Goal: Information Seeking & Learning: Check status

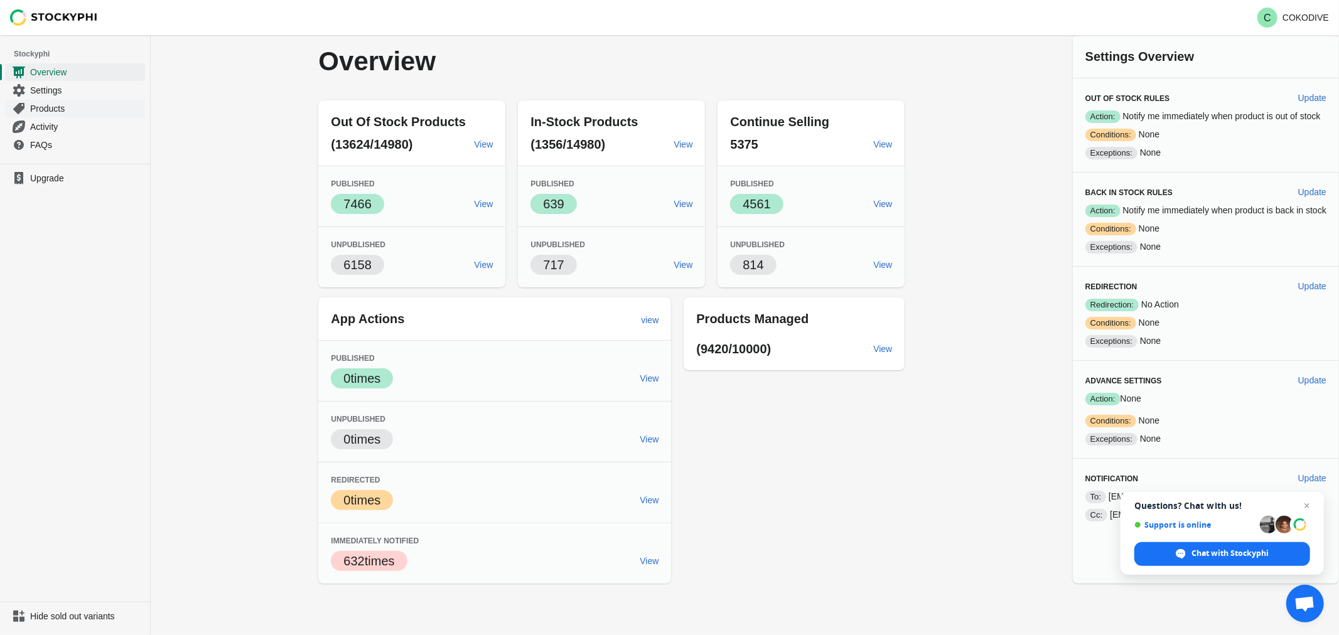
click at [50, 110] on span "Products" at bounding box center [86, 108] width 112 height 13
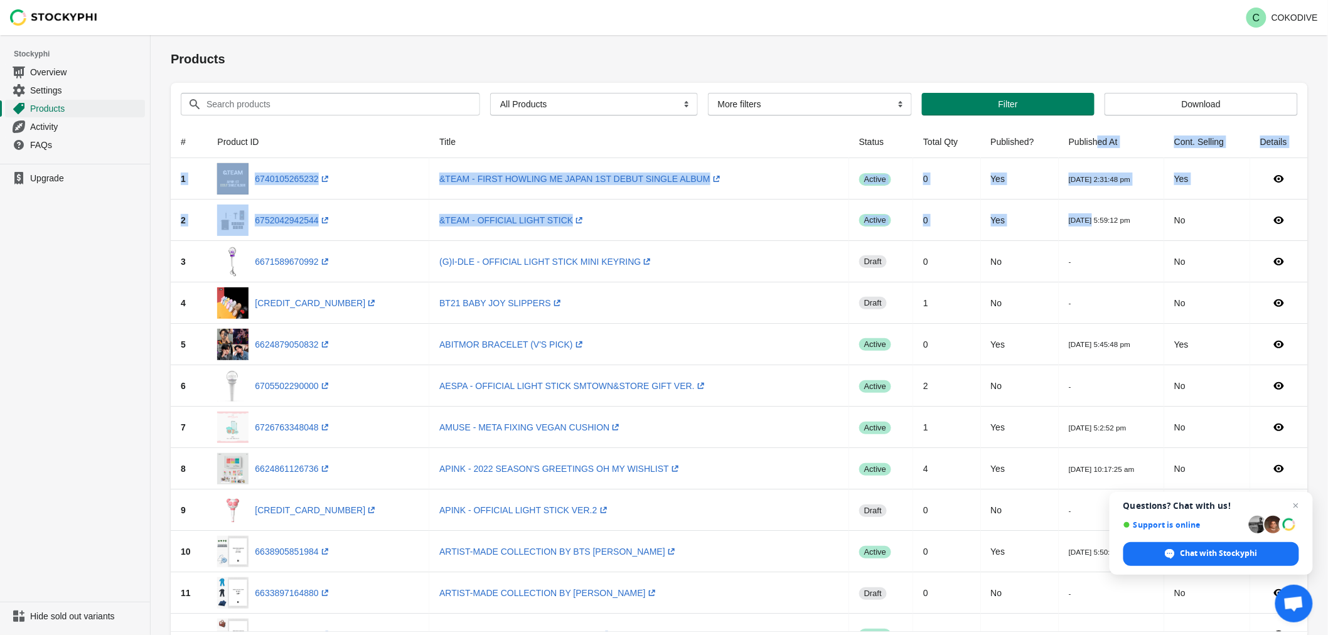
drag, startPoint x: 1065, startPoint y: 144, endPoint x: 1055, endPoint y: 216, distance: 72.2
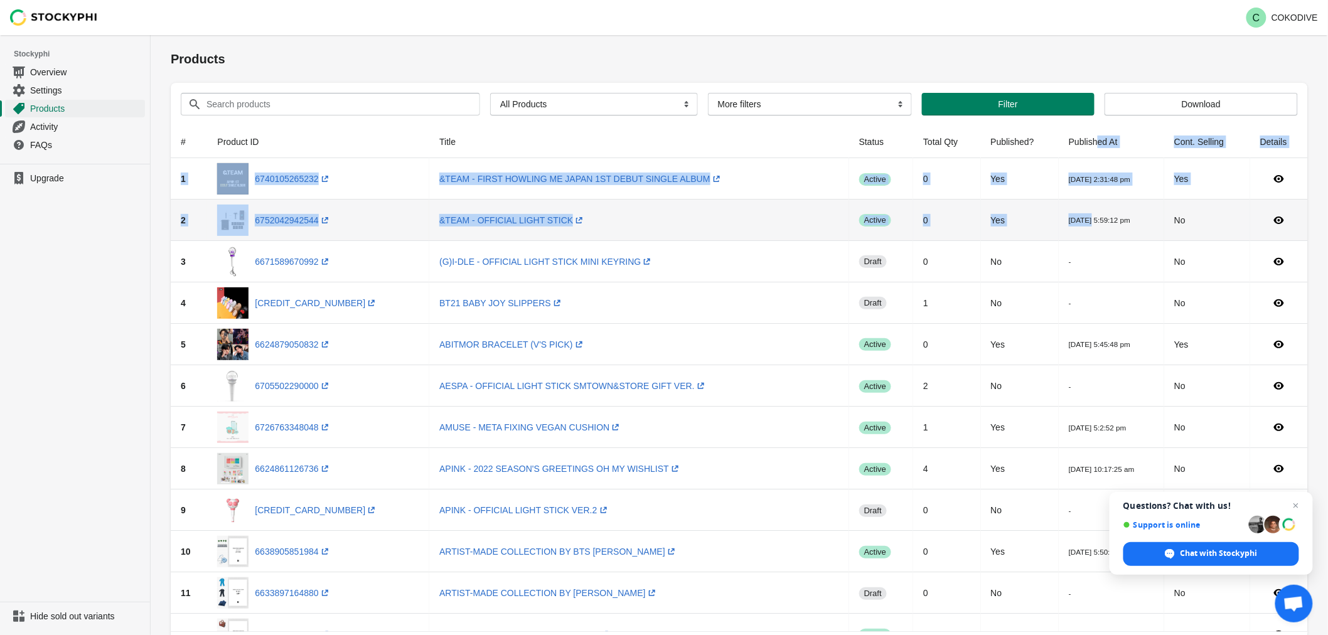
click at [1072, 198] on td "2022-09-06 2:31:48 pm" at bounding box center [1111, 178] width 105 height 41
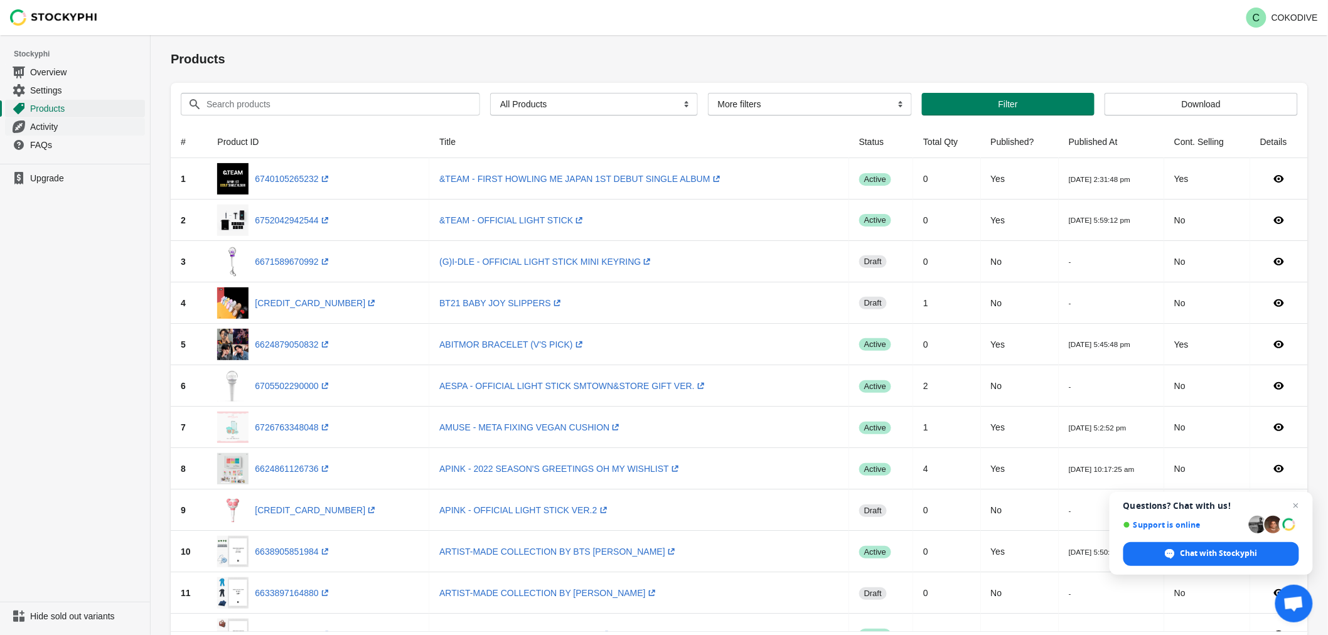
click at [44, 130] on span "Activity" at bounding box center [86, 127] width 112 height 13
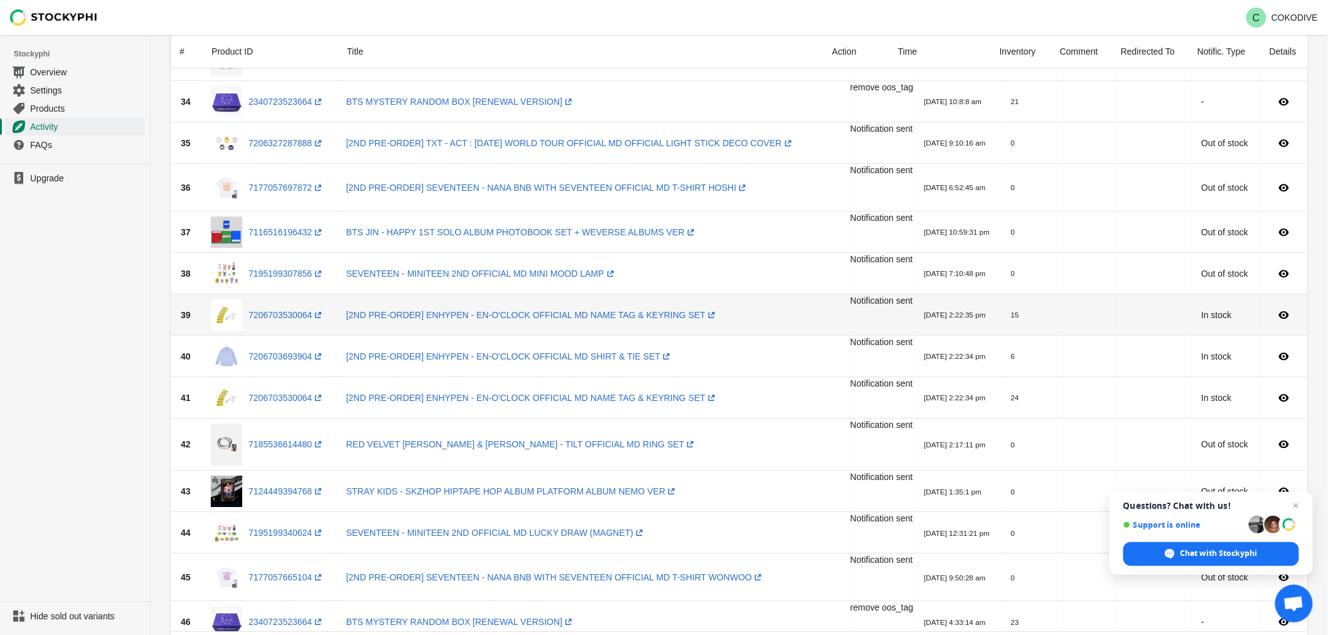
scroll to position [1729, 0]
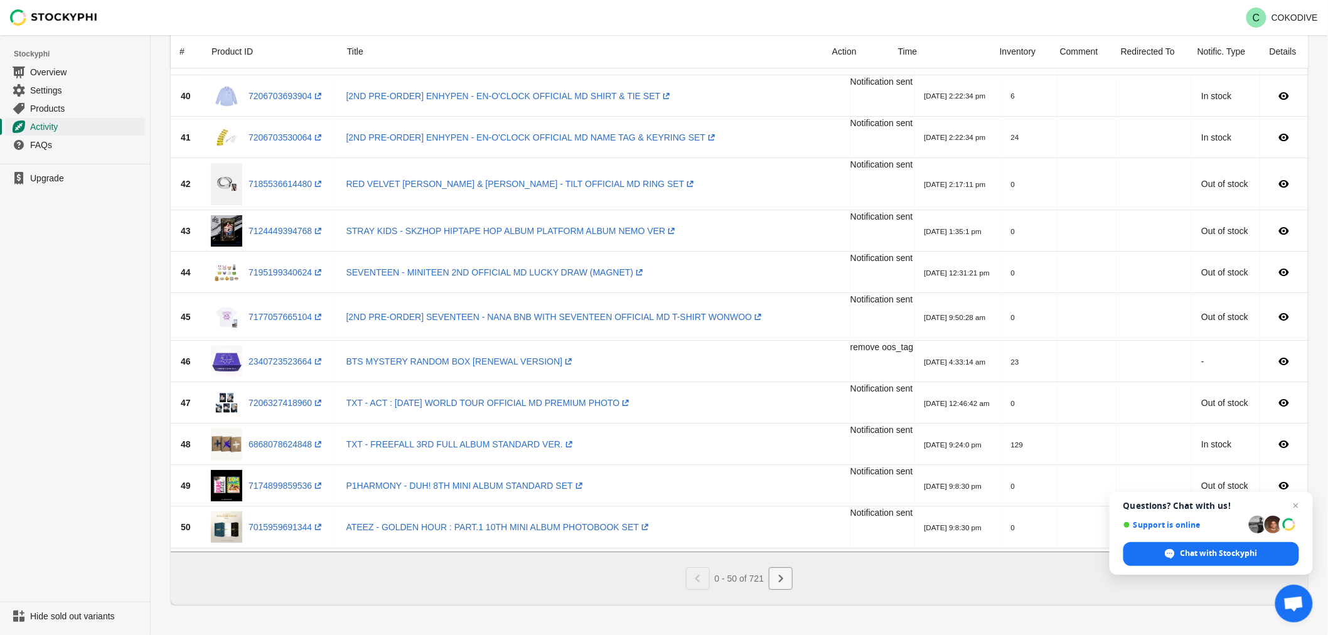
click at [781, 577] on icon "Next" at bounding box center [781, 579] width 4 height 8
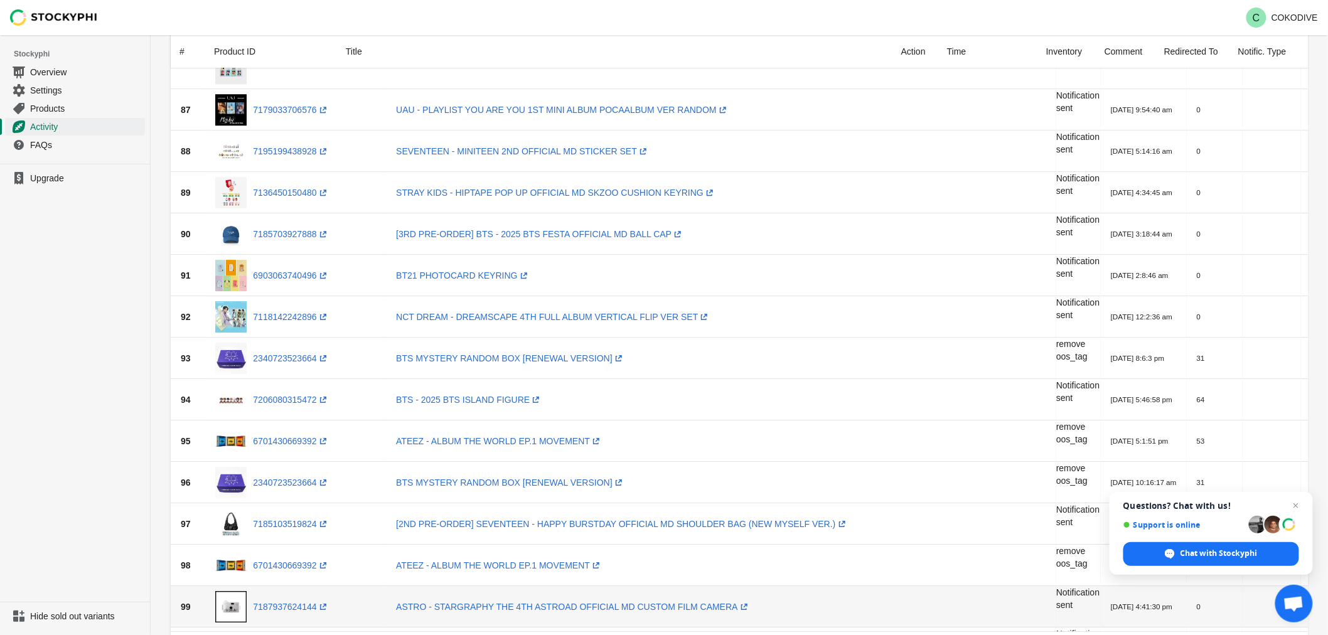
scroll to position [1702, 0]
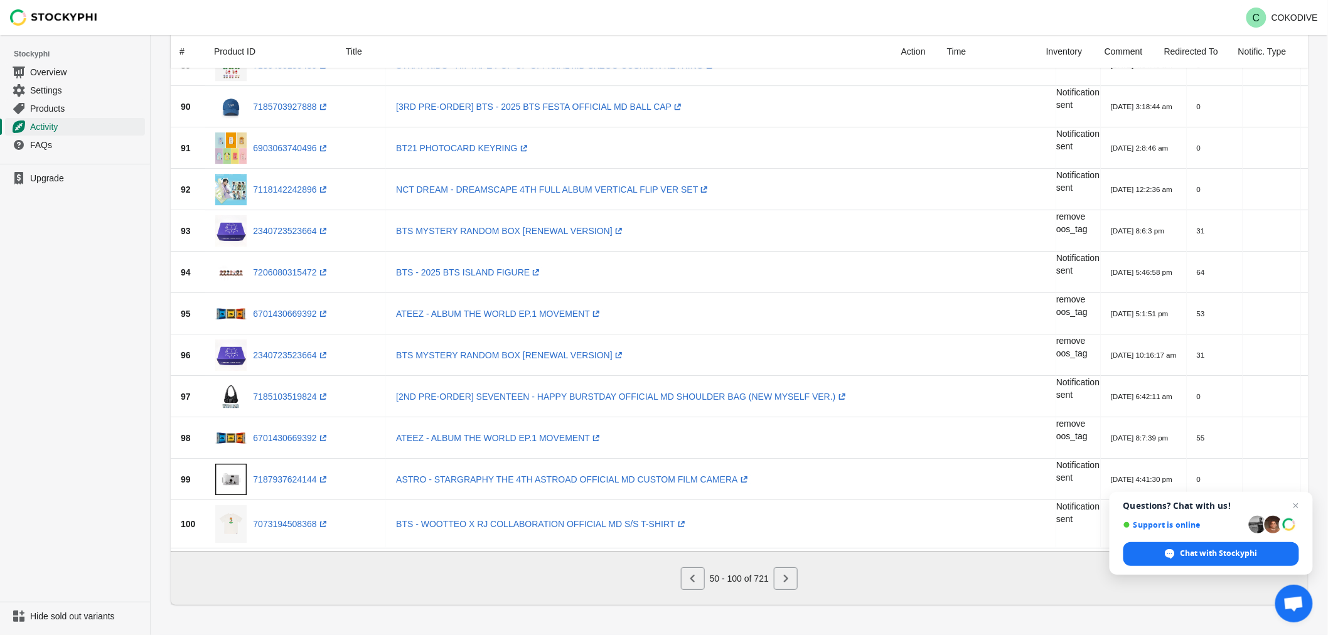
click at [690, 562] on div "50 - 100 of 721" at bounding box center [737, 576] width 122 height 28
click at [692, 579] on icon "Previous" at bounding box center [692, 579] width 4 height 8
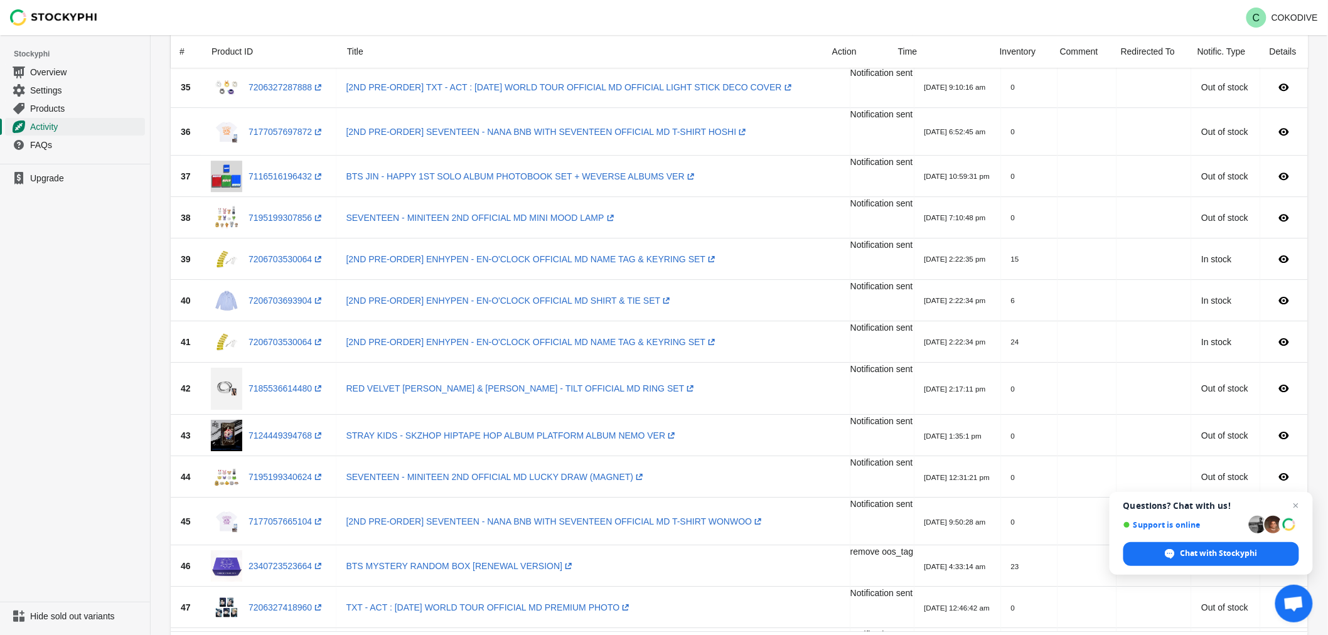
scroll to position [1520, 0]
click at [1295, 506] on span "Open chat" at bounding box center [1297, 506] width 16 height 16
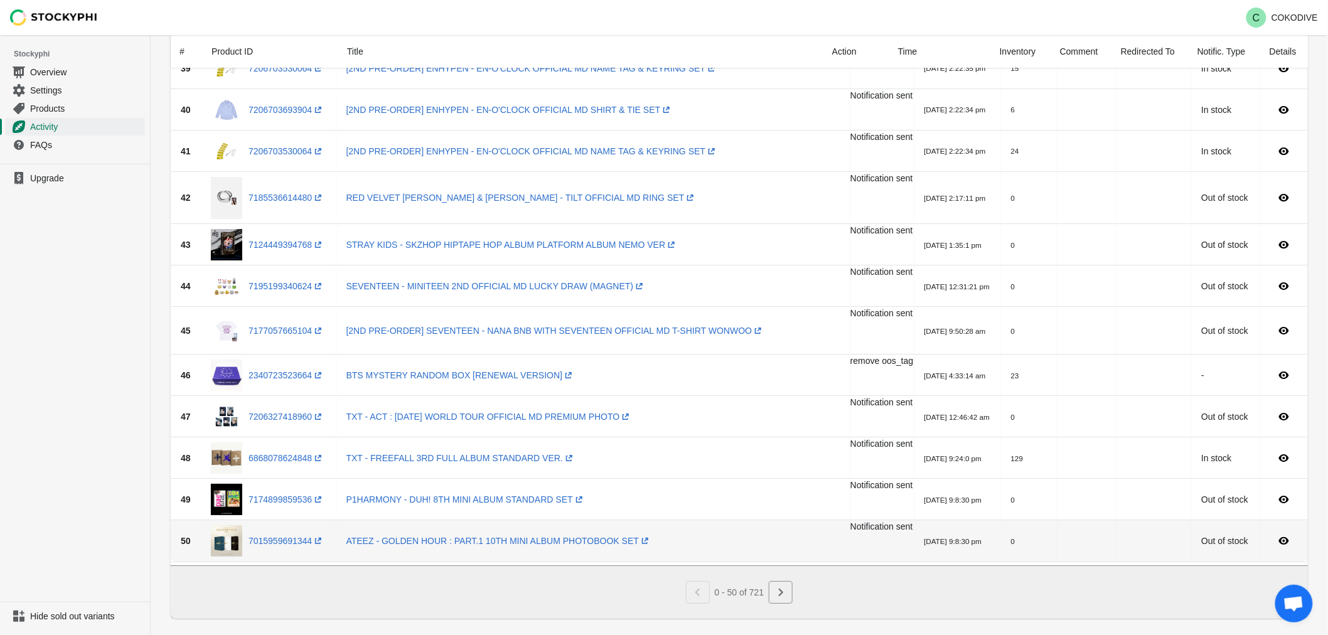
scroll to position [1729, 0]
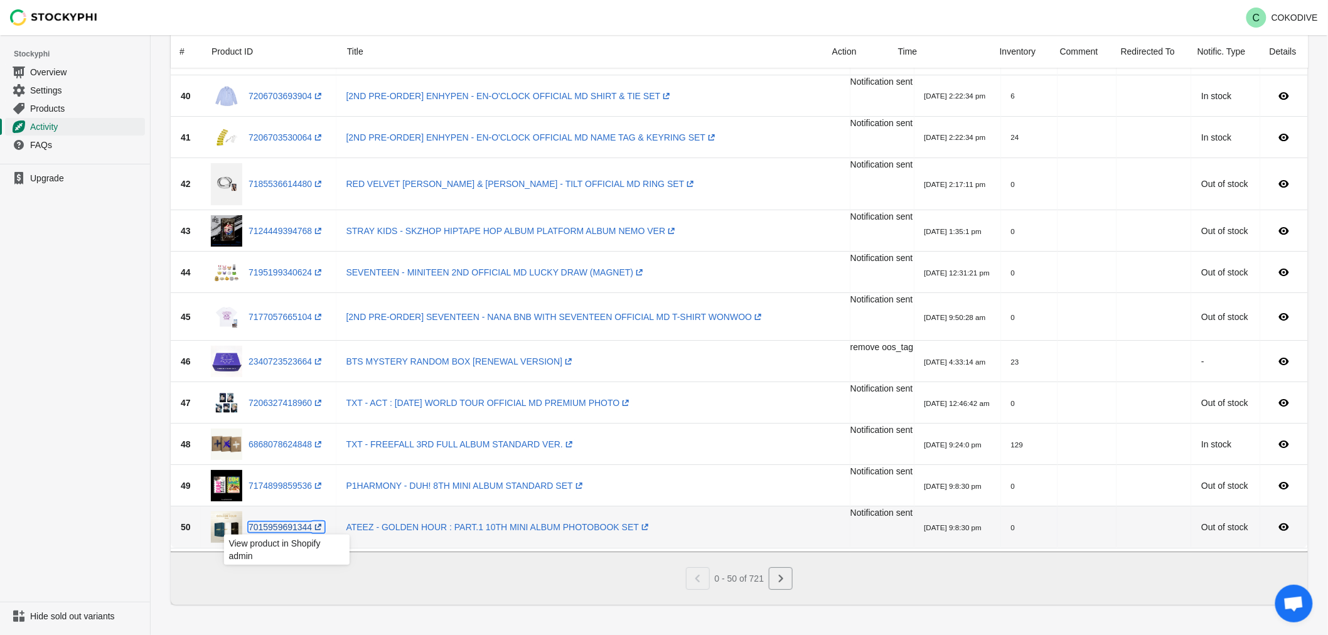
click at [292, 523] on link "7015959691344 (opens a new window)" at bounding box center [287, 527] width 76 height 10
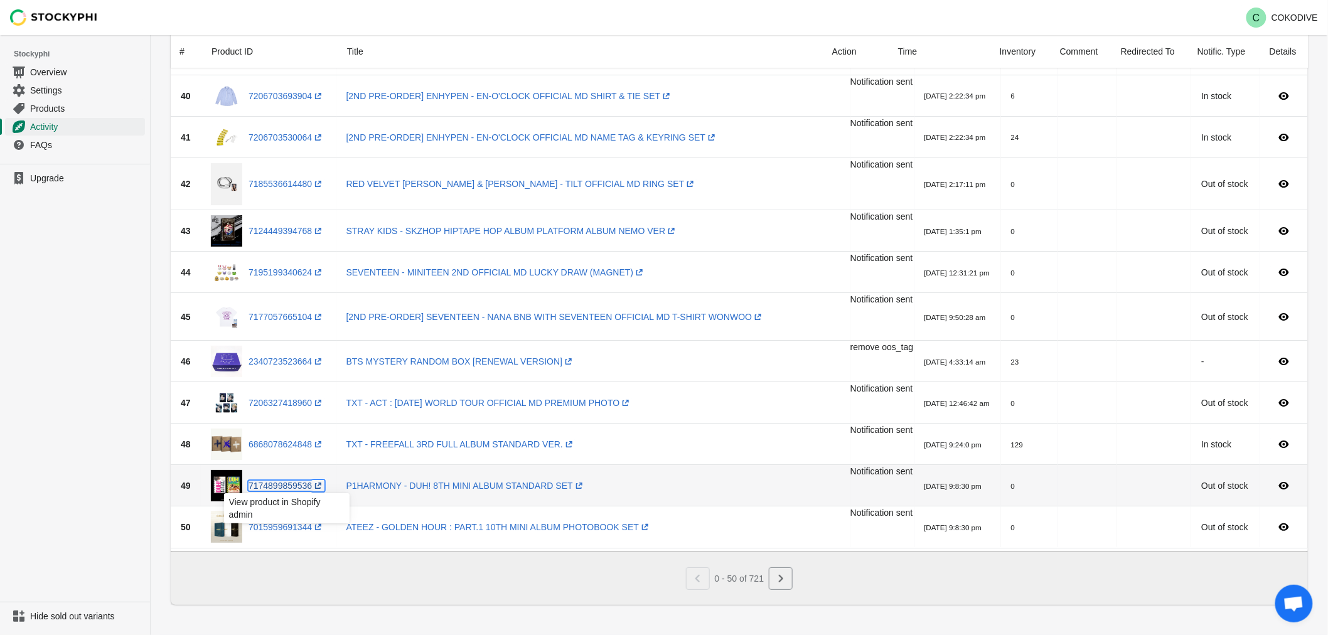
click at [284, 481] on link "7174899859536 (opens a new window)" at bounding box center [287, 486] width 76 height 10
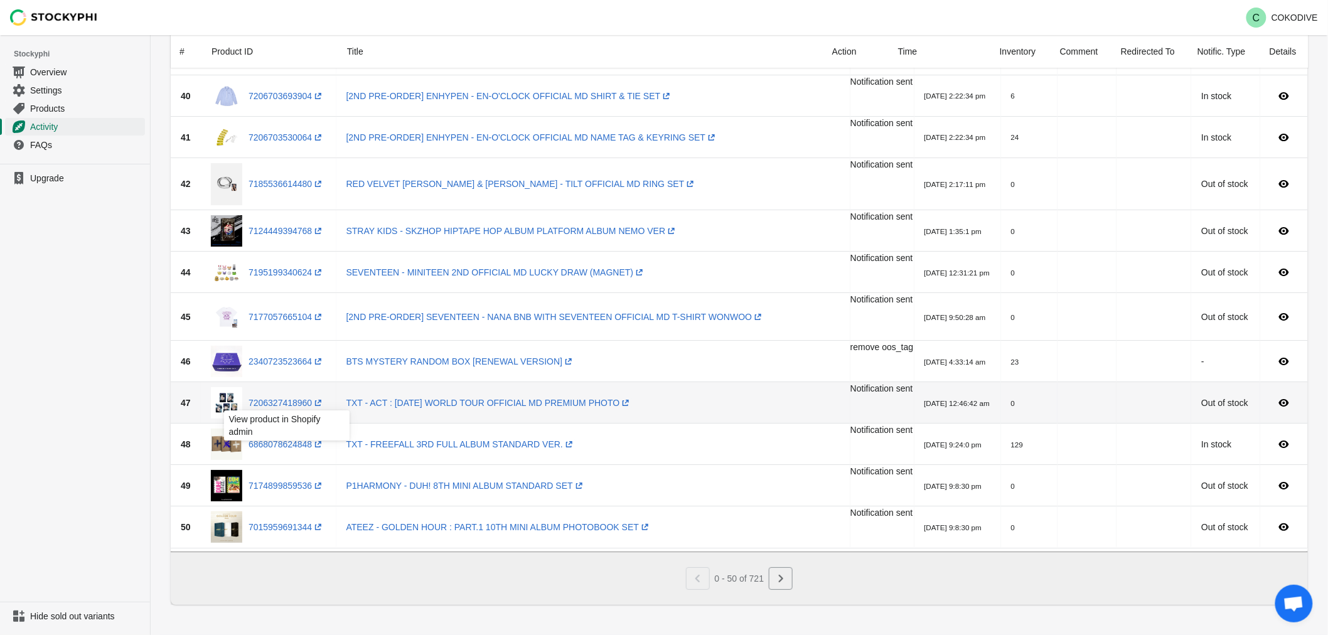
click at [304, 408] on div "View product in Shopify admin" at bounding box center [287, 429] width 146 height 43
click at [296, 398] on link "7206327418960 (opens a new window)" at bounding box center [287, 403] width 76 height 10
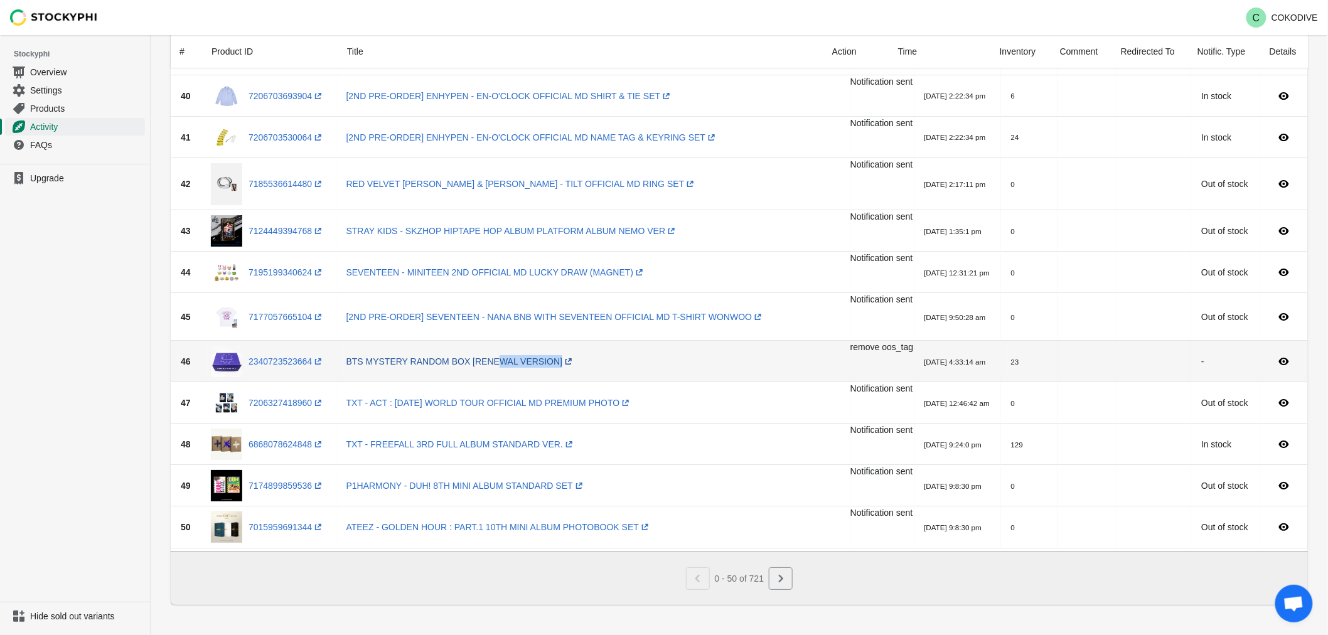
drag, startPoint x: 654, startPoint y: 357, endPoint x: 493, endPoint y: 357, distance: 161.3
click at [484, 358] on td "BTS MYSTERY RANDOM BOX [RENEWAL VERSION] (opens a new window)" at bounding box center [593, 361] width 514 height 41
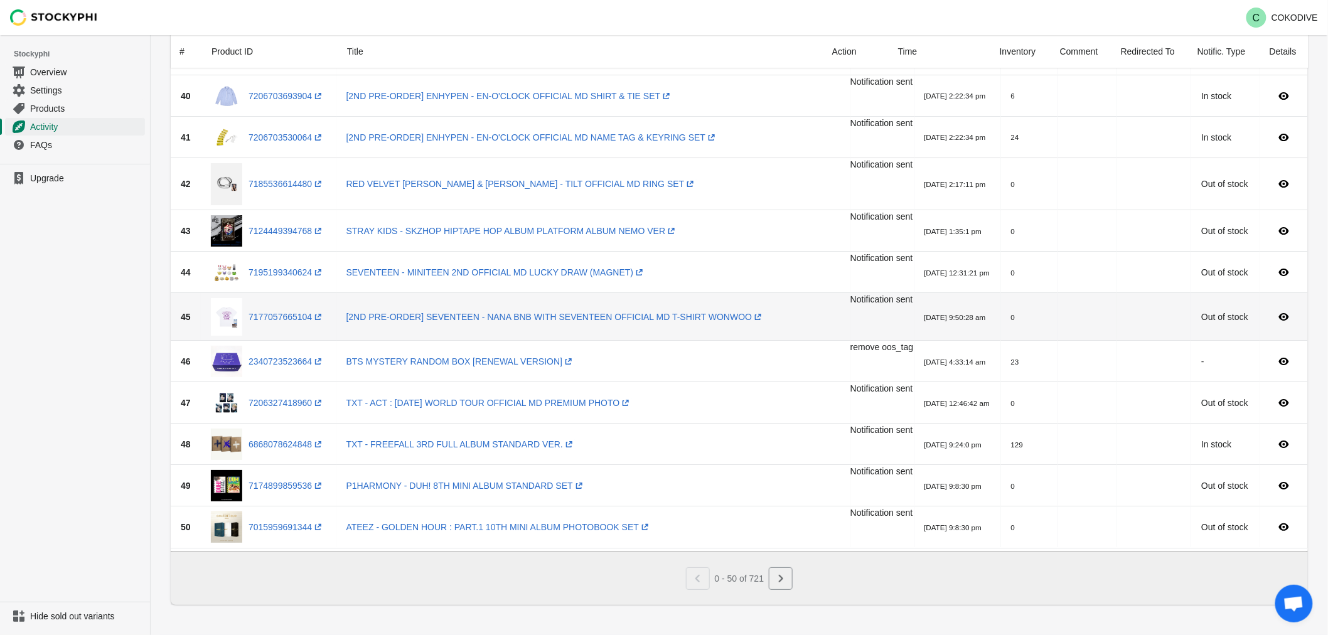
click at [781, 323] on td "[2ND PRE-ORDER] SEVENTEEN - NANA BNB WITH SEVENTEEN OFFICIAL MD T-SHIRT WONWOO …" at bounding box center [593, 317] width 514 height 48
click at [271, 312] on link "7177057665104 (opens a new window)" at bounding box center [287, 317] width 76 height 10
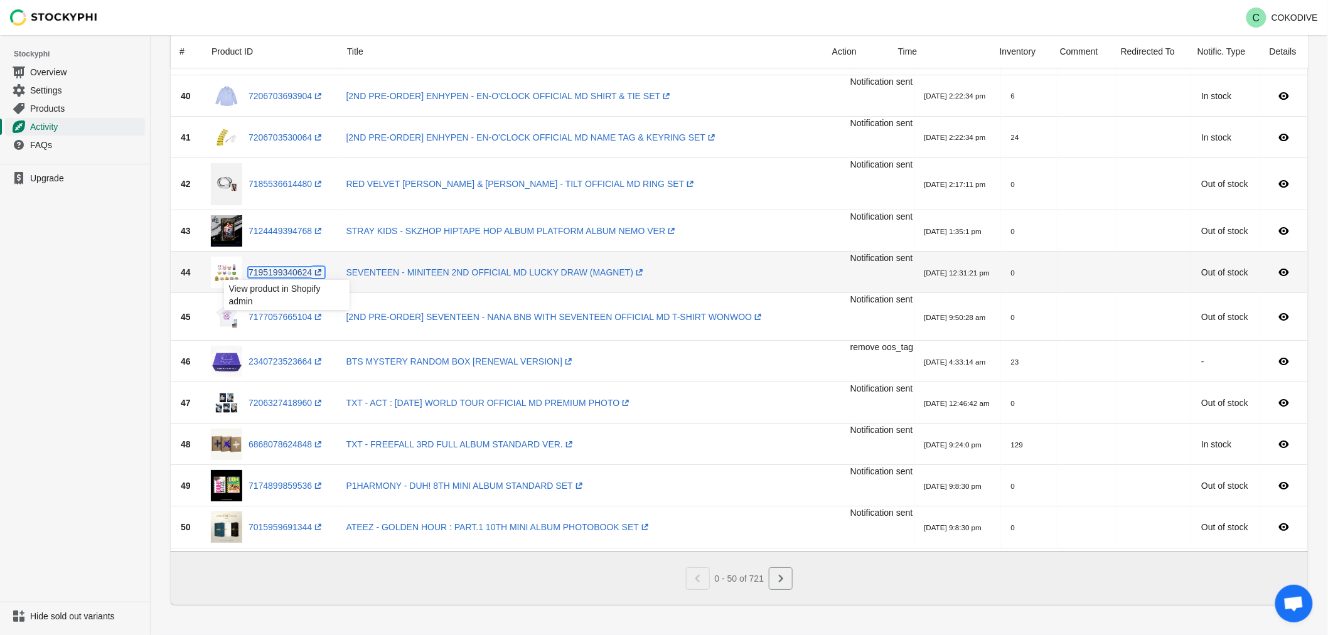
click at [268, 269] on link "7195199340624 (opens a new window)" at bounding box center [287, 272] width 76 height 10
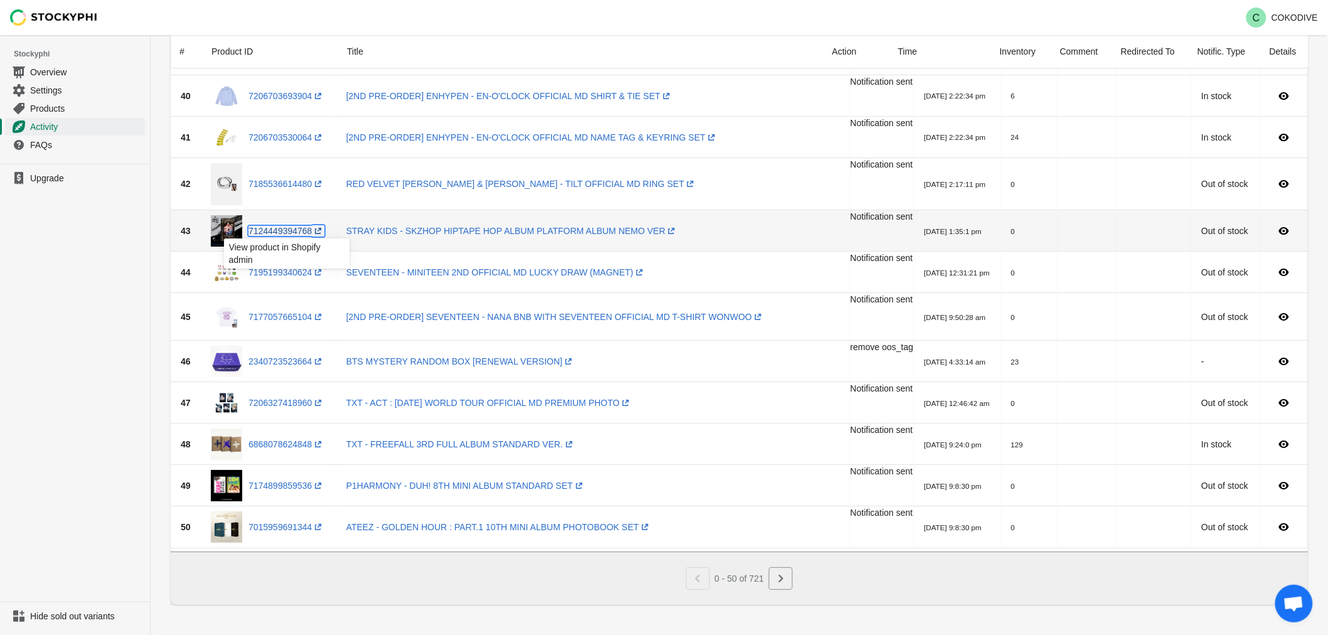
click at [289, 227] on link "7124449394768 (opens a new window)" at bounding box center [287, 231] width 76 height 10
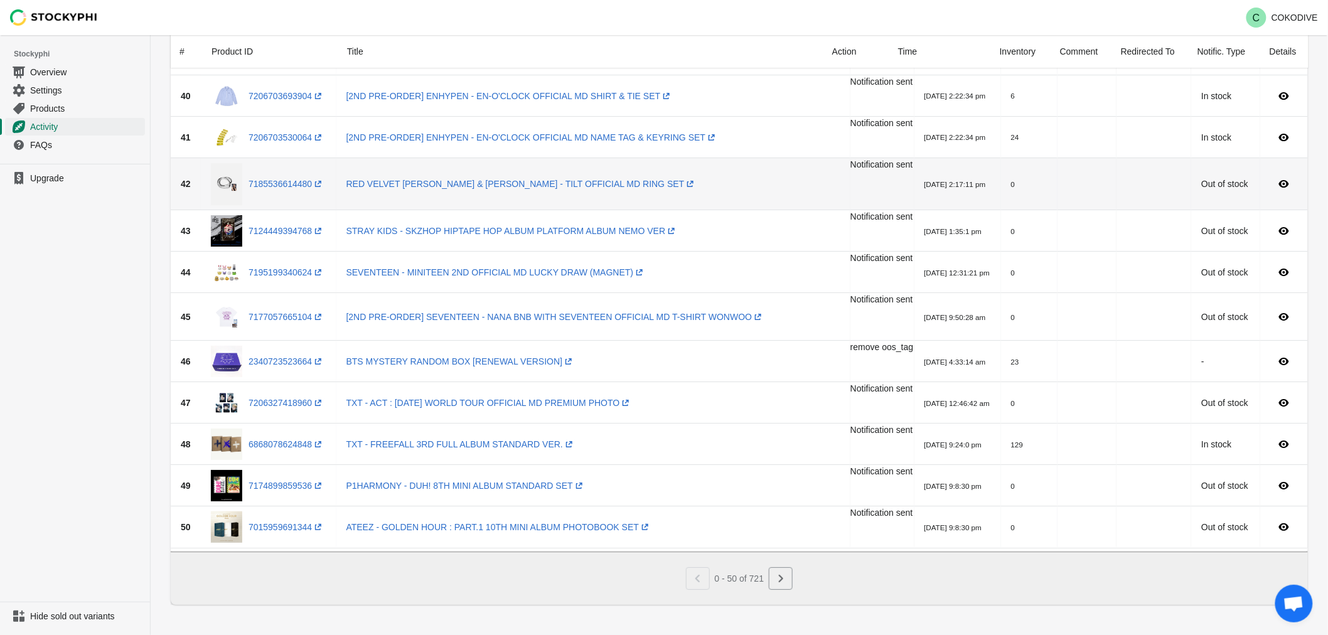
click at [275, 171] on div "7185536614480 (opens a new window)" at bounding box center [268, 184] width 115 height 42
click at [275, 179] on link "7185536614480 (opens a new window)" at bounding box center [287, 184] width 76 height 10
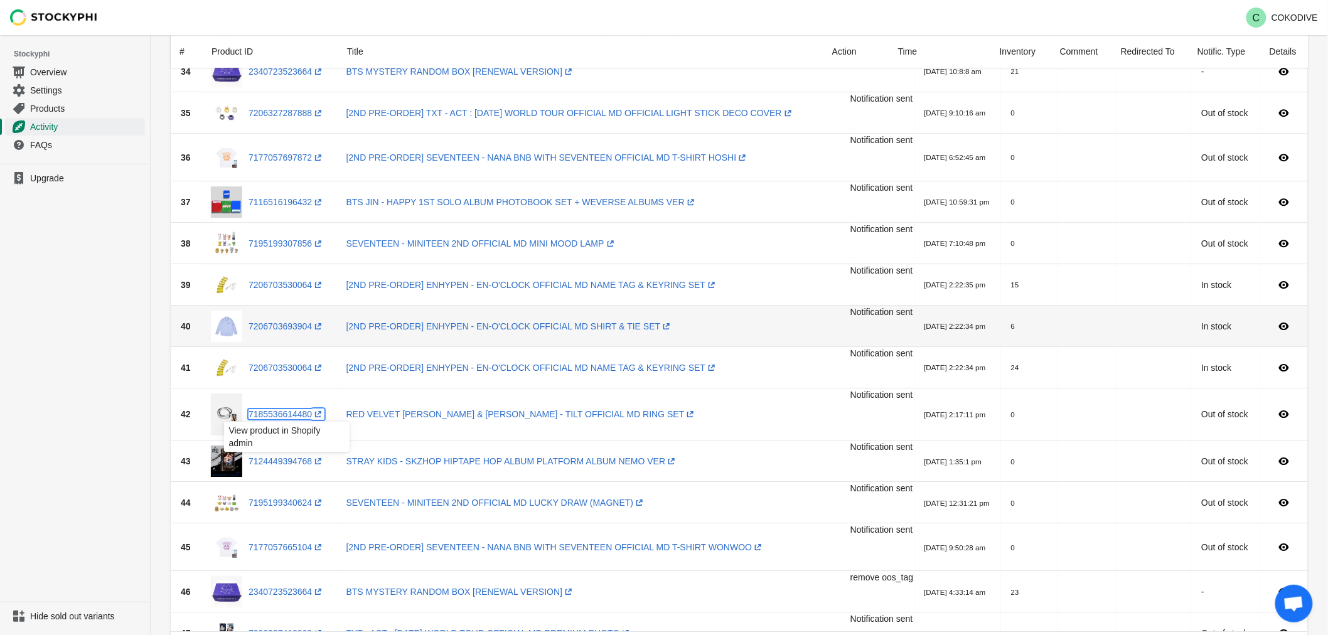
scroll to position [1450, 0]
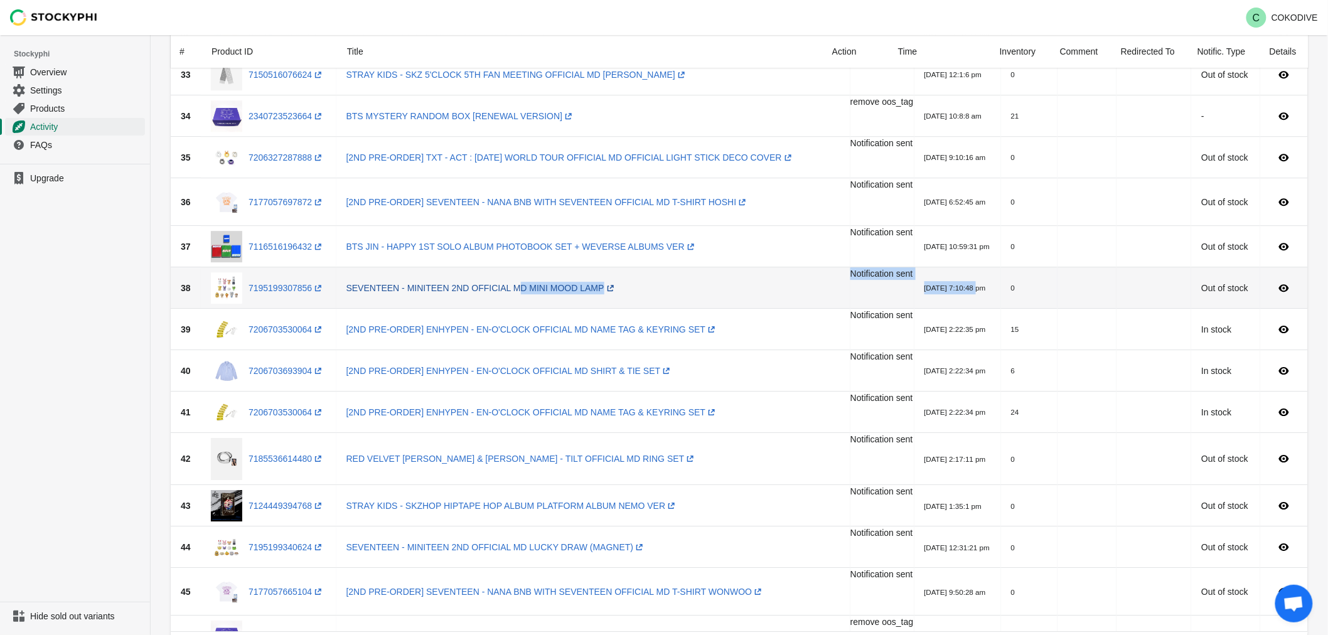
drag, startPoint x: 943, startPoint y: 296, endPoint x: 507, endPoint y: 287, distance: 435.7
click at [507, 287] on tr "38 7195199307856 (opens a new window) SEVENTEEN - MINITEEN 2ND OFFICIAL MD MINI…" at bounding box center [739, 287] width 1137 height 41
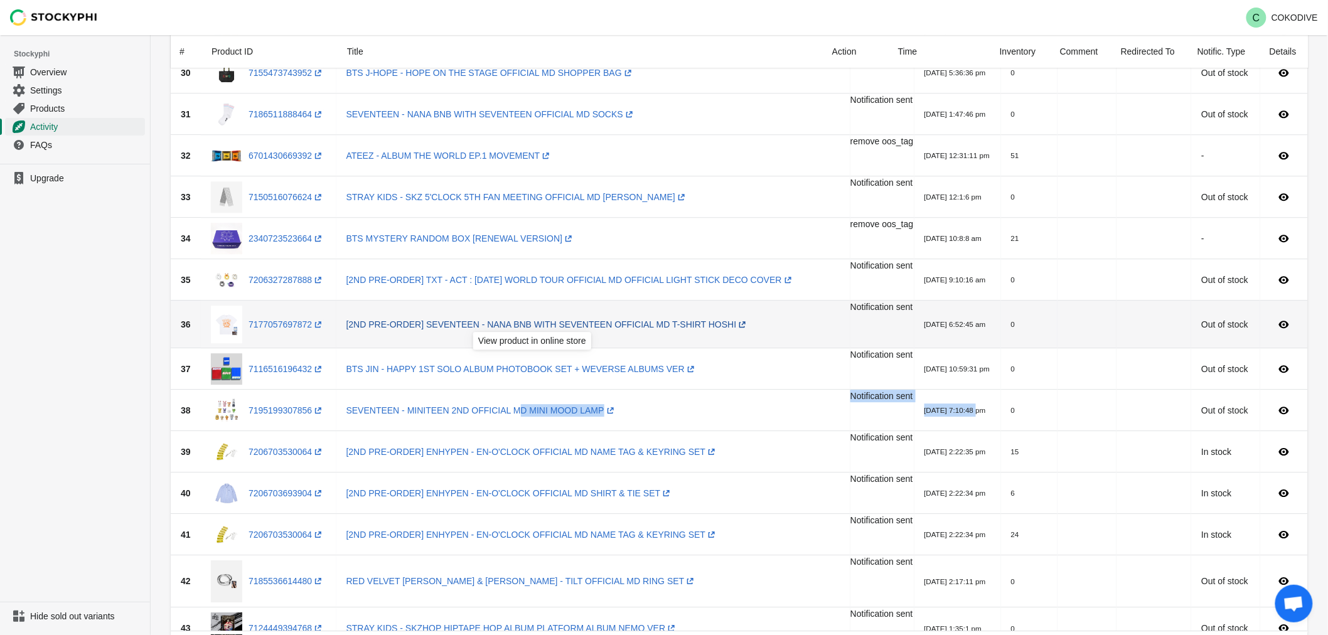
scroll to position [1310, 0]
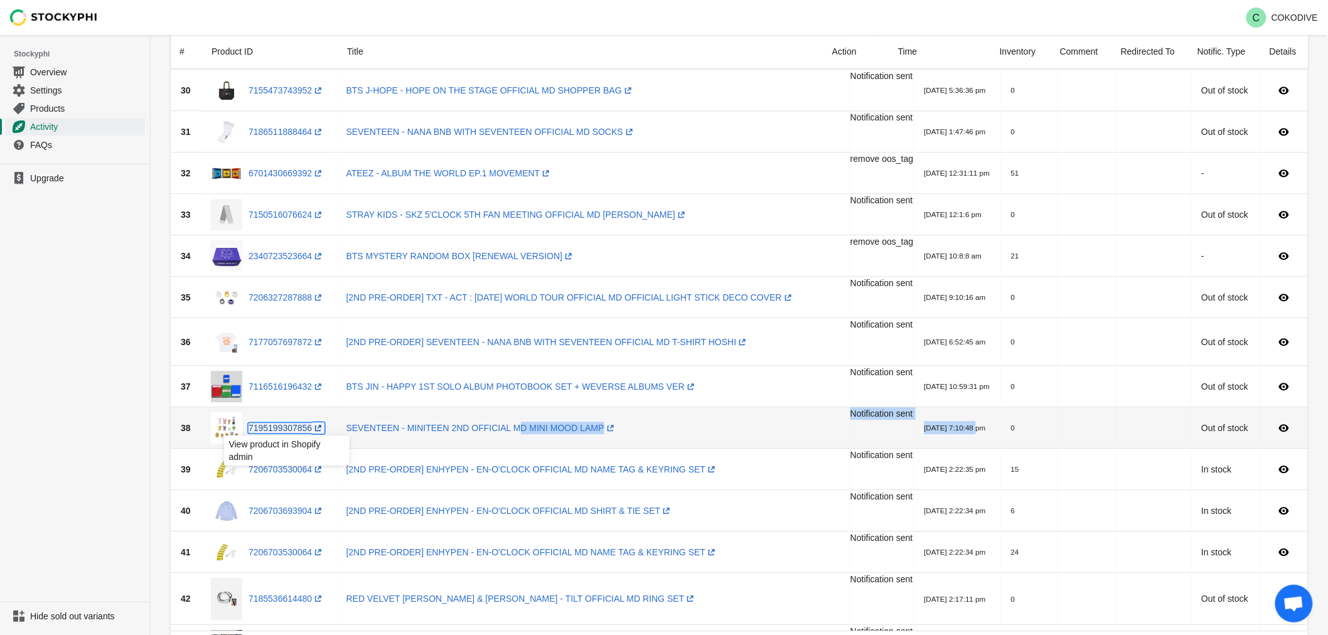
click at [271, 424] on link "7195199307856 (opens a new window)" at bounding box center [287, 428] width 76 height 10
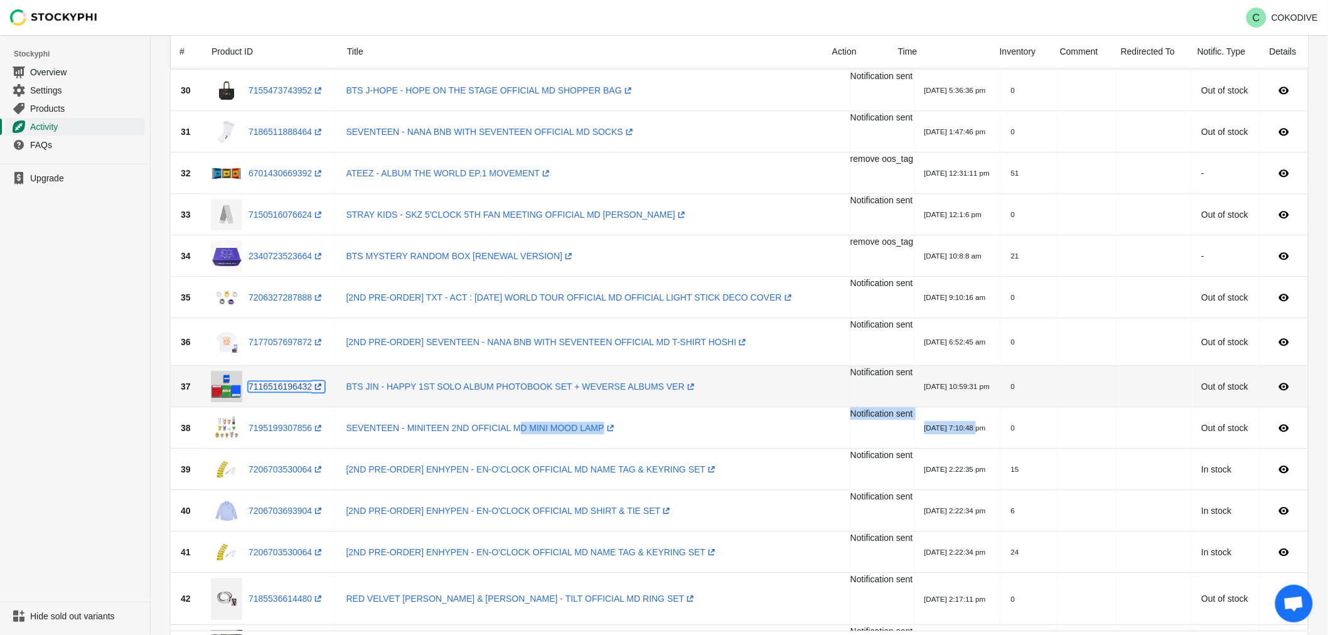
click at [284, 387] on link "7116516196432 (opens a new window)" at bounding box center [287, 387] width 76 height 10
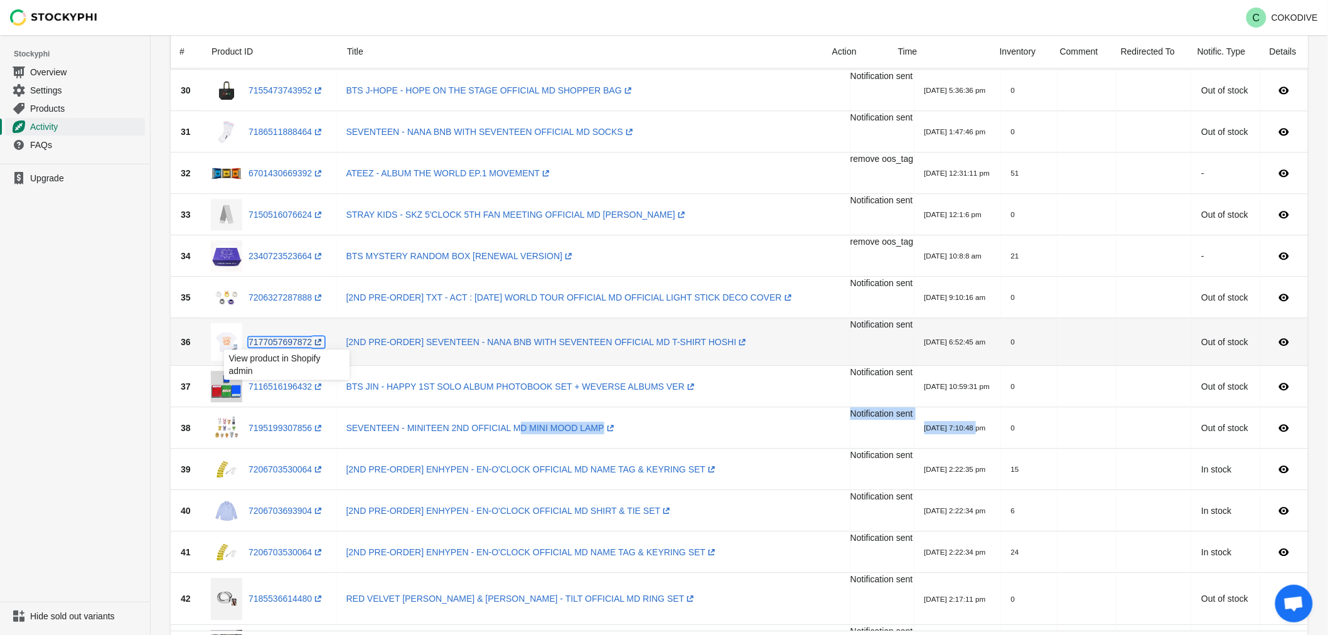
click at [284, 343] on link "7177057697872 (opens a new window)" at bounding box center [287, 342] width 76 height 10
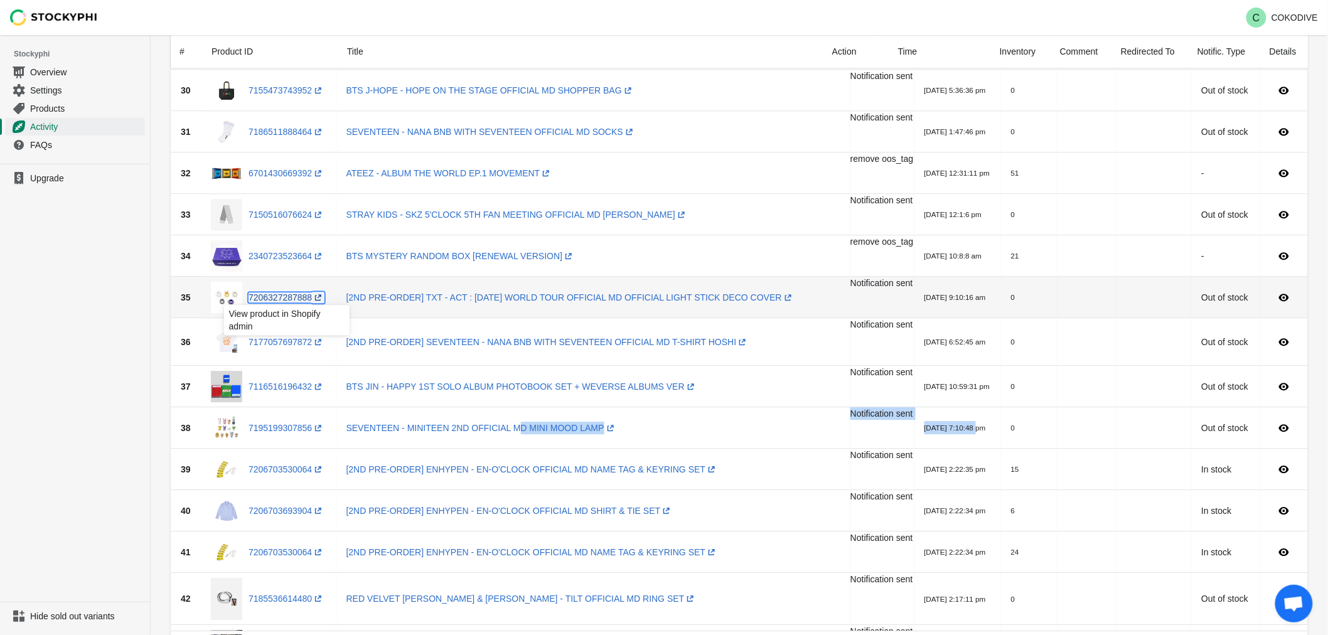
click at [277, 293] on link "7206327287888 (opens a new window)" at bounding box center [287, 298] width 76 height 10
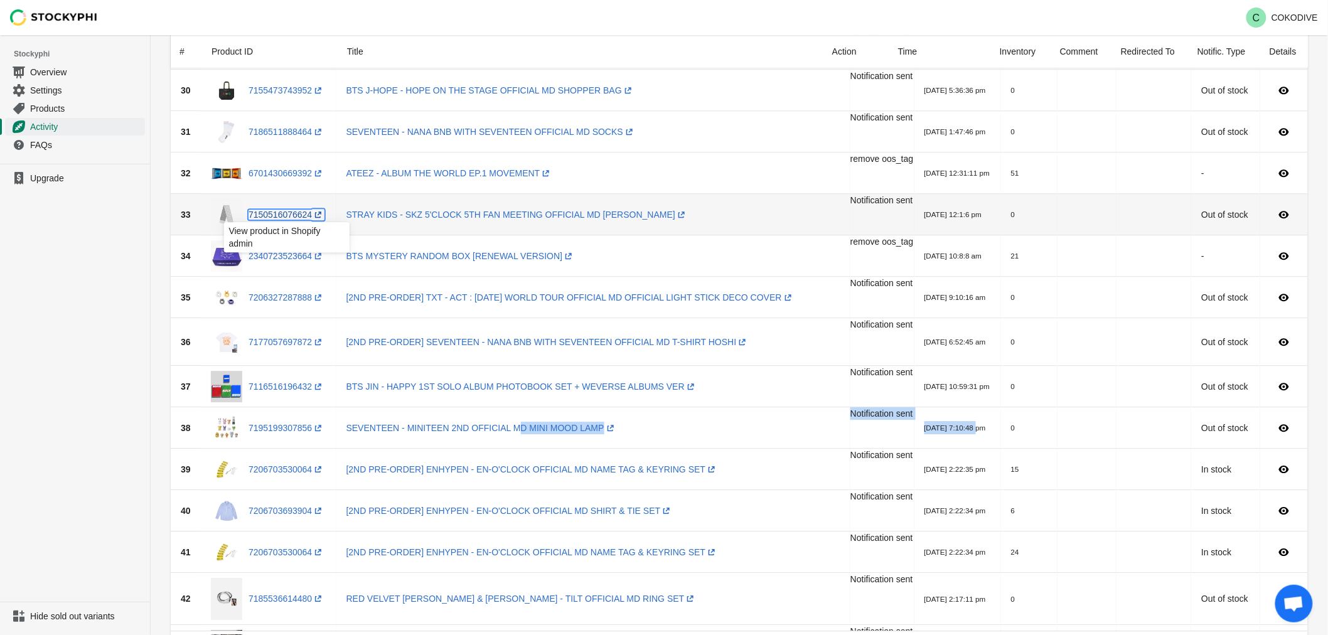
click at [291, 216] on link "7150516076624 (opens a new window)" at bounding box center [287, 215] width 76 height 10
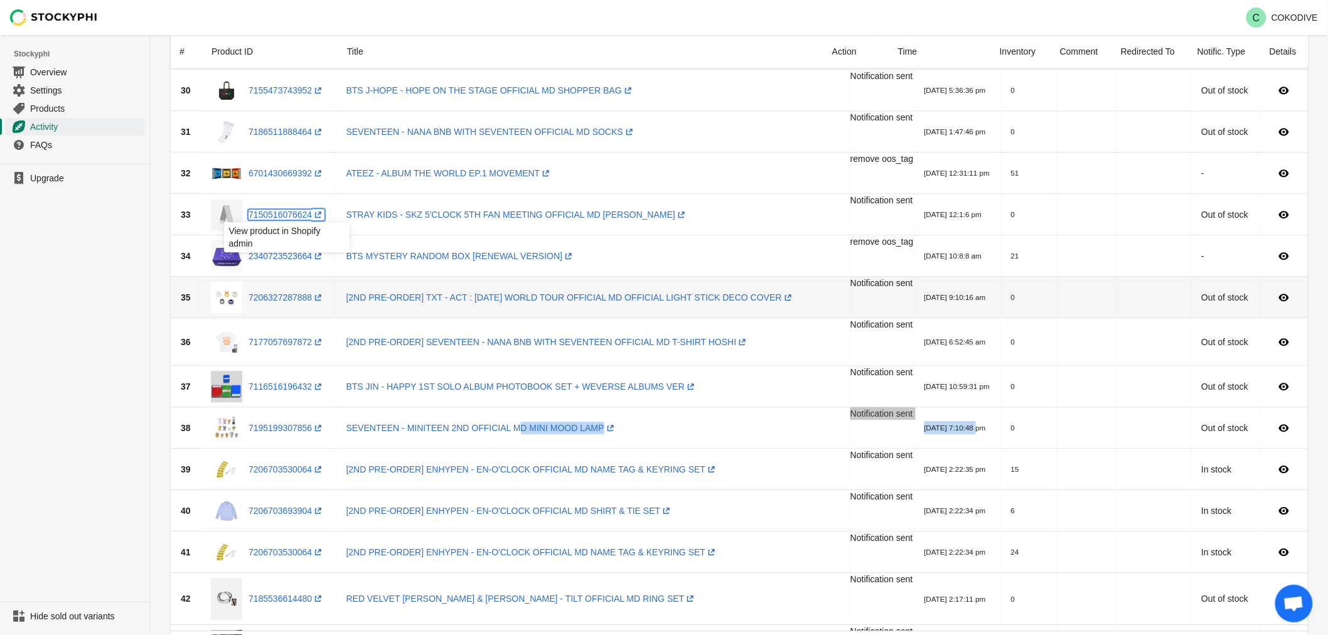
scroll to position [1101, 0]
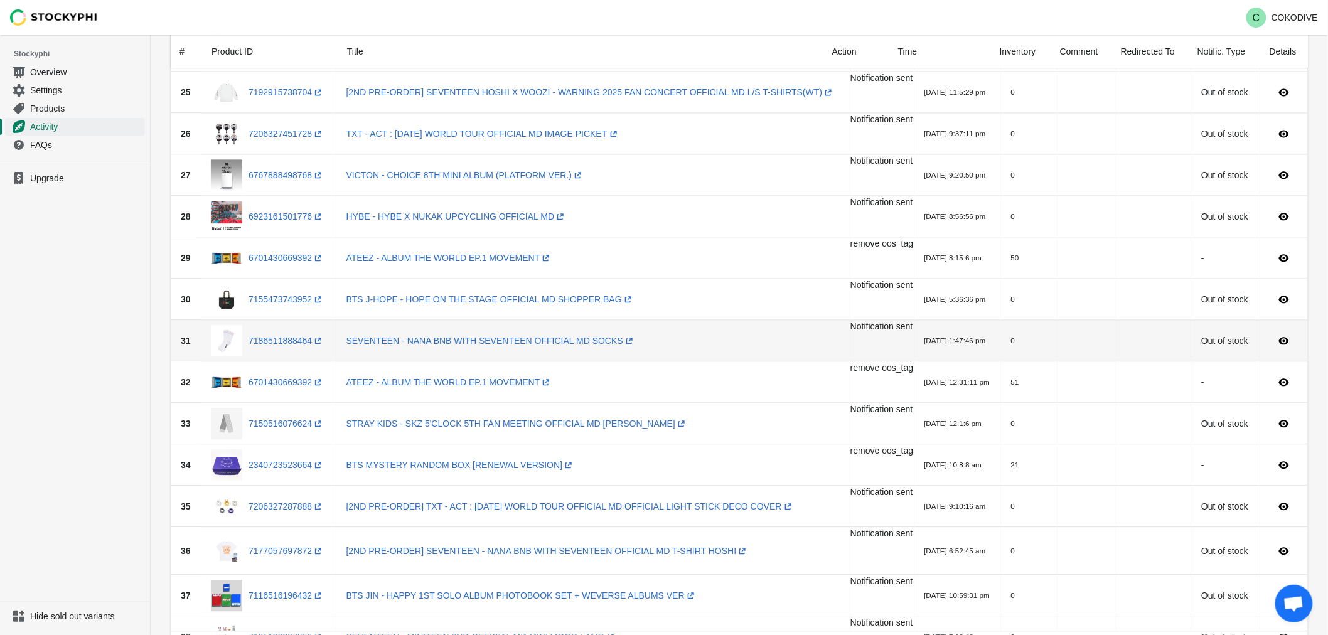
click at [674, 335] on td "SEVENTEEN - NANA BNB WITH SEVENTEEN OFFICIAL MD SOCKS (opens a new window)" at bounding box center [593, 340] width 514 height 41
click at [287, 337] on link "7186511888464 (opens a new window)" at bounding box center [287, 341] width 76 height 10
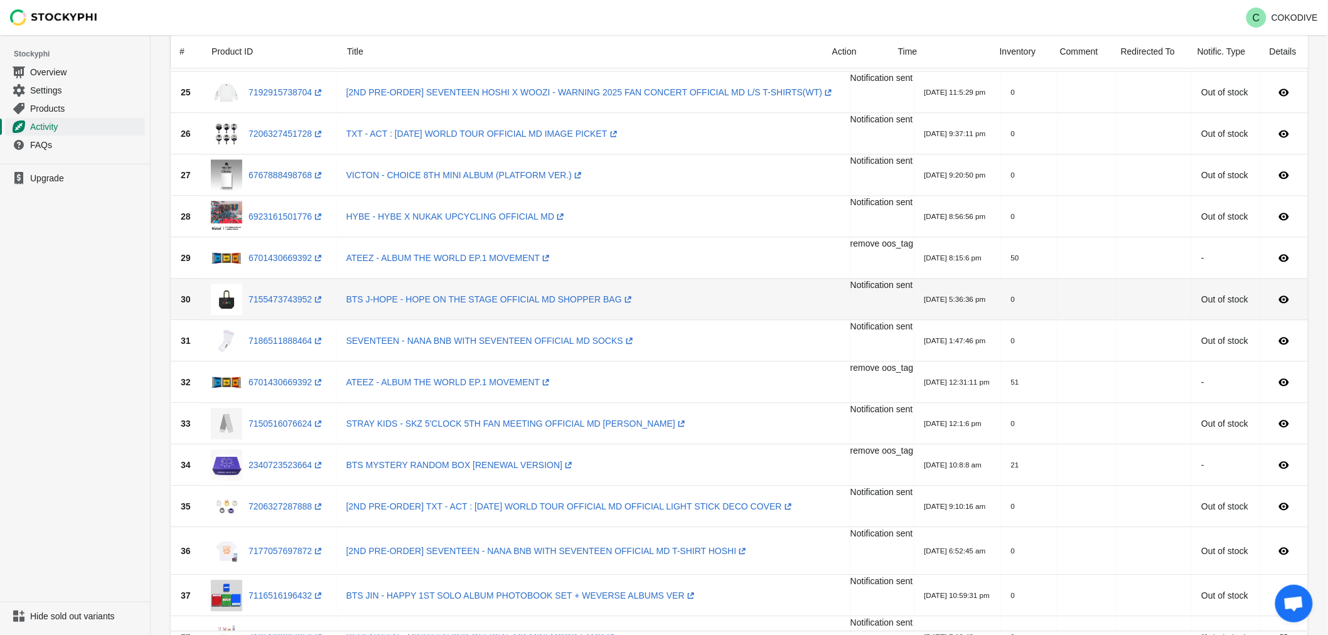
click at [287, 308] on div "7155473743952 (opens a new window)" at bounding box center [268, 299] width 115 height 31
click at [292, 299] on link "7155473743952 (opens a new window)" at bounding box center [287, 299] width 76 height 10
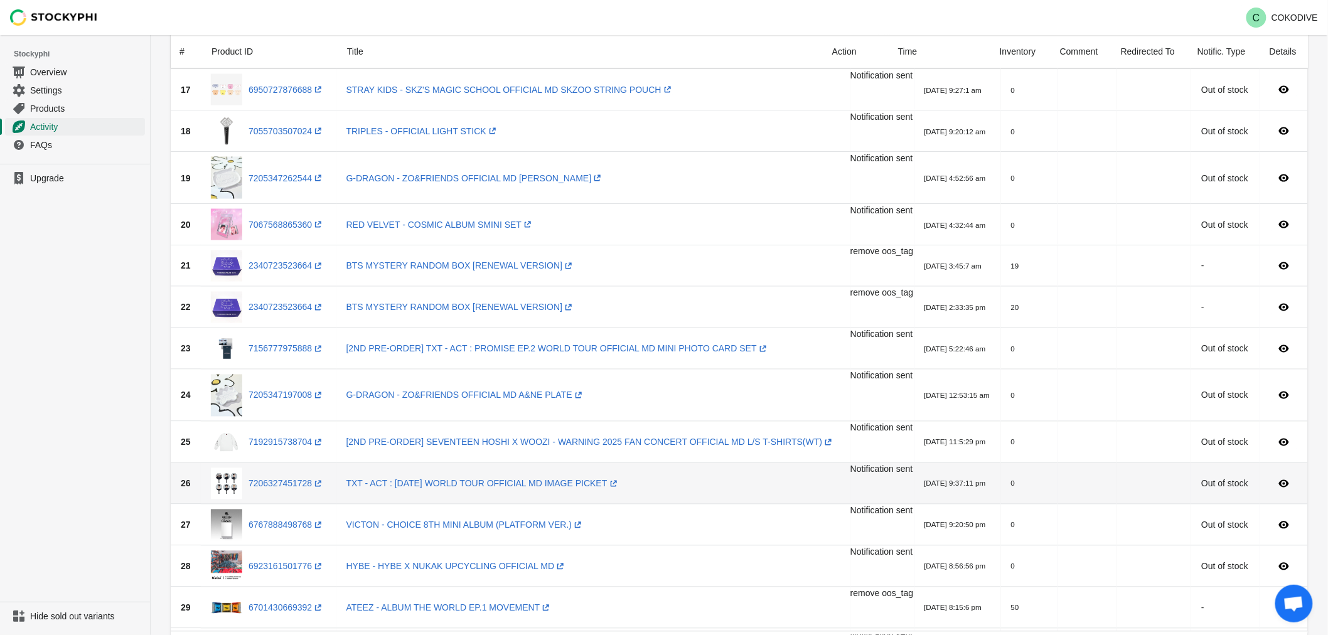
scroll to position [892, 0]
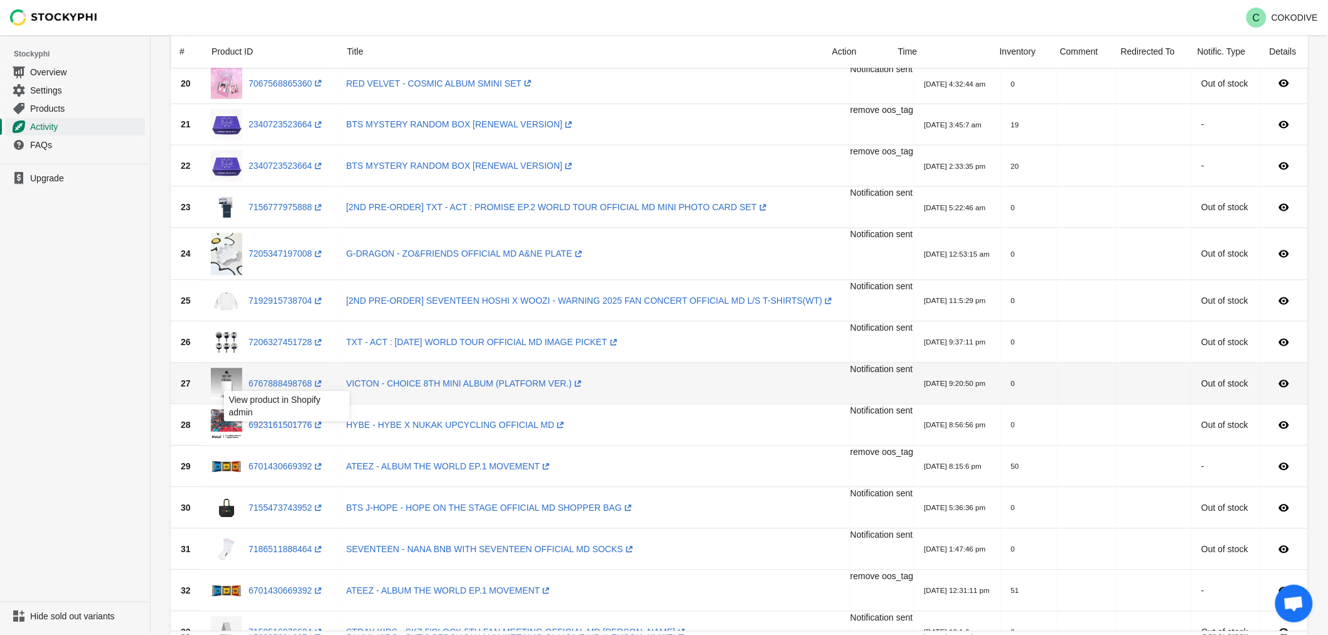
click at [265, 427] on div "View product in Shopify admin" at bounding box center [287, 410] width 146 height 43
click at [277, 426] on div "View product in Shopify admin" at bounding box center [287, 410] width 146 height 43
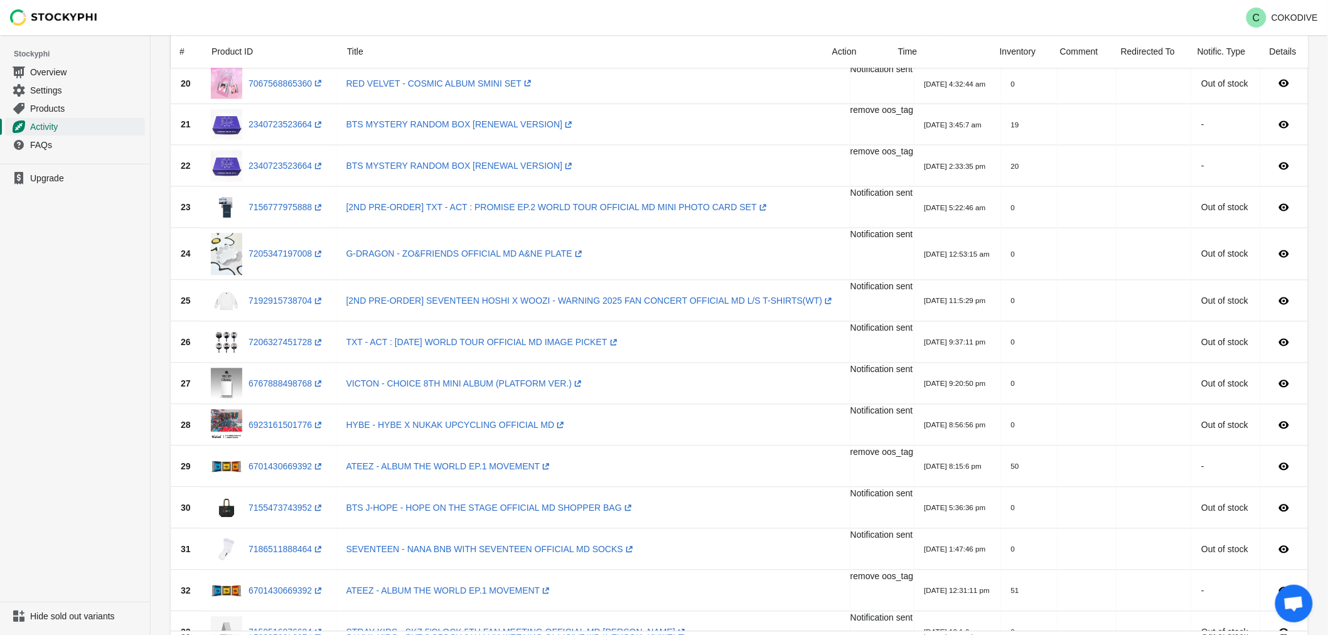
click at [73, 382] on ul "Upgrade" at bounding box center [75, 383] width 150 height 438
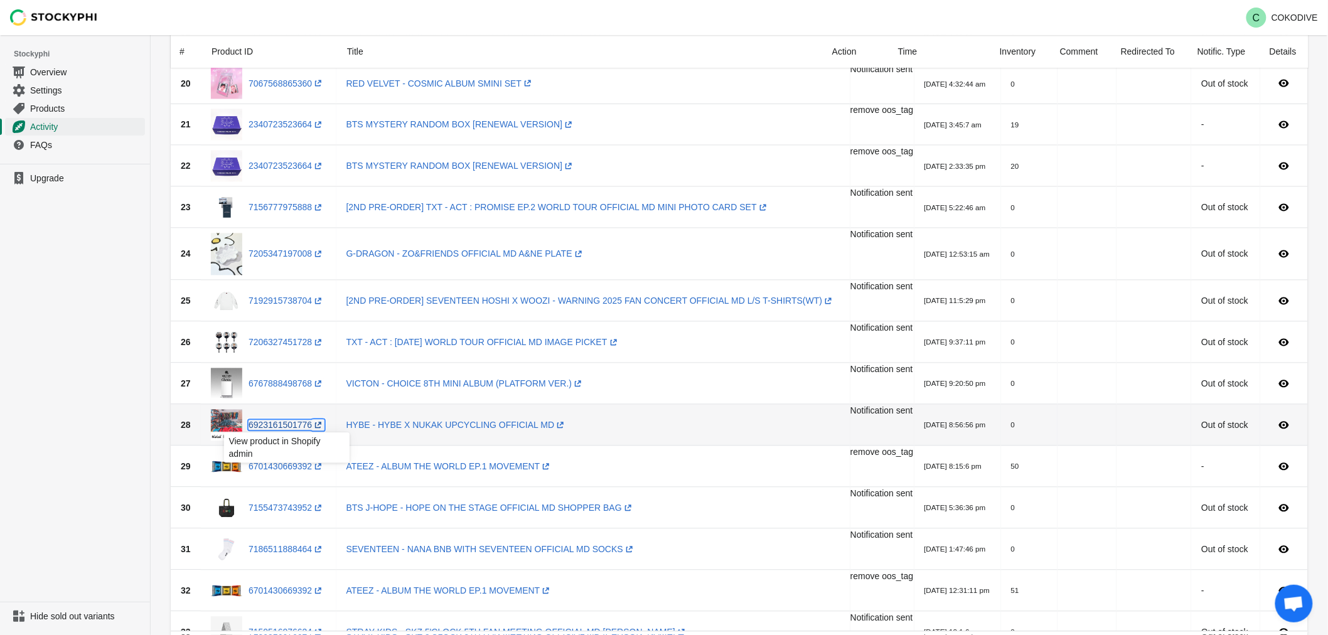
click at [280, 424] on link "6923161501776 (opens a new window)" at bounding box center [287, 426] width 76 height 10
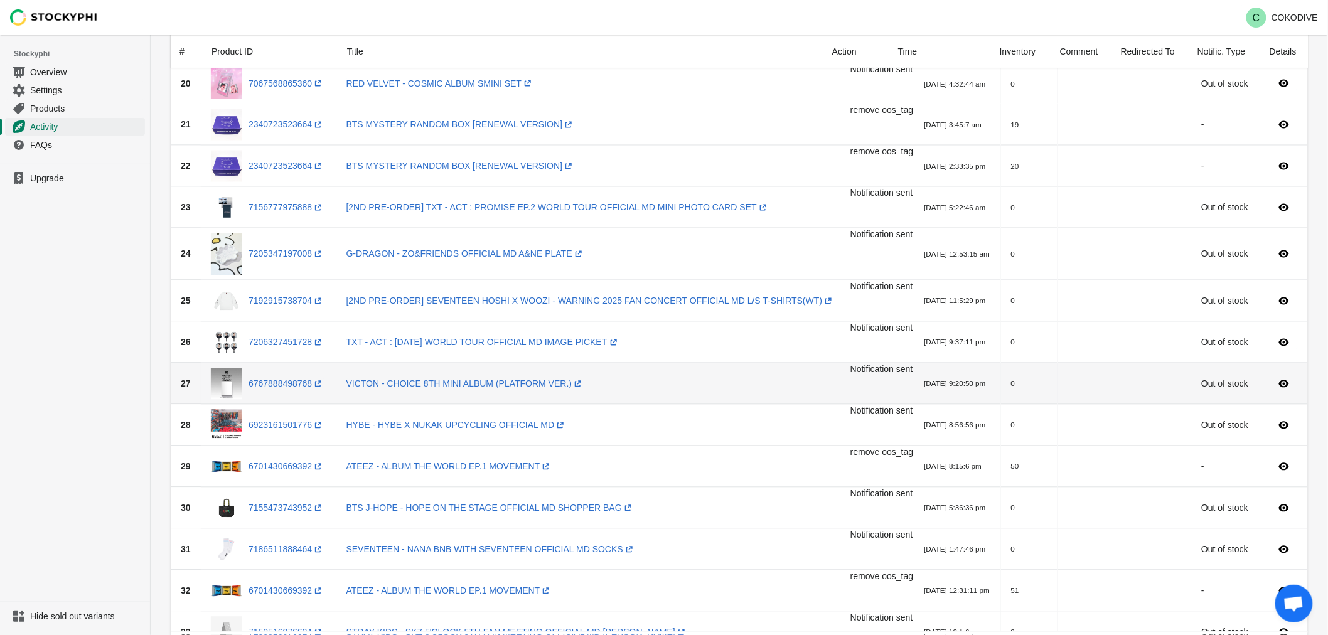
click at [279, 393] on div "6767888498768 (opens a new window)" at bounding box center [268, 383] width 115 height 31
click at [287, 387] on link "6767888498768 (opens a new window)" at bounding box center [287, 384] width 76 height 10
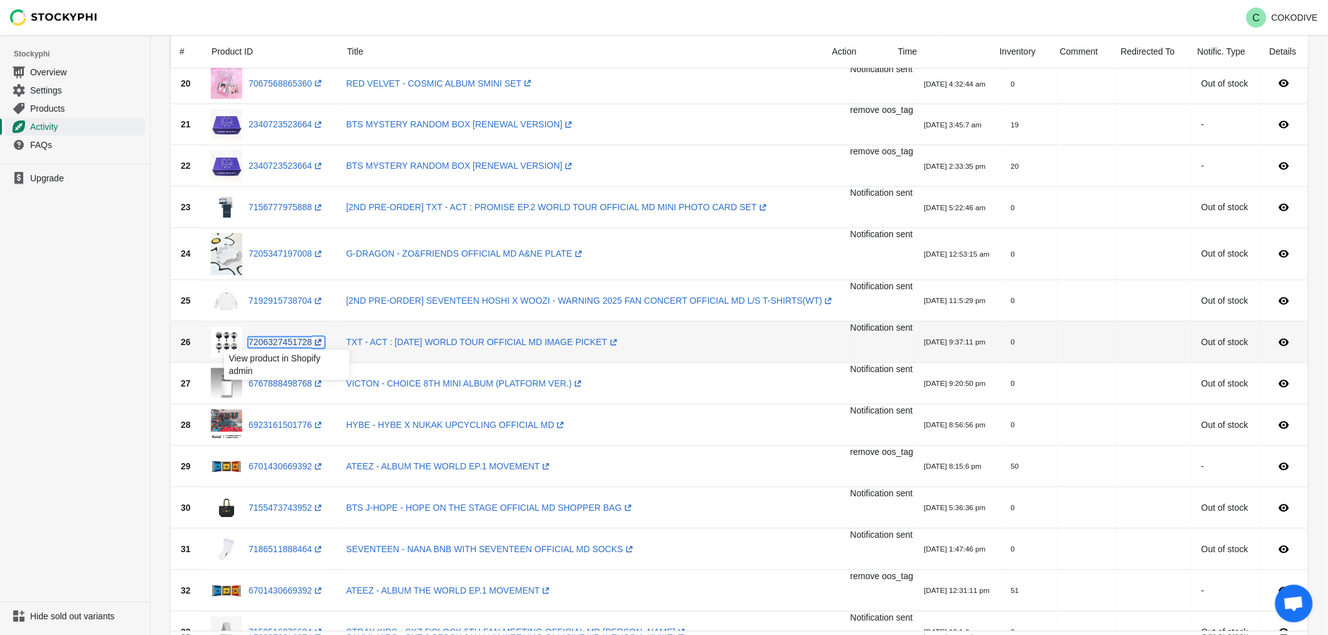
click at [284, 341] on link "7206327451728 (opens a new window)" at bounding box center [287, 343] width 76 height 10
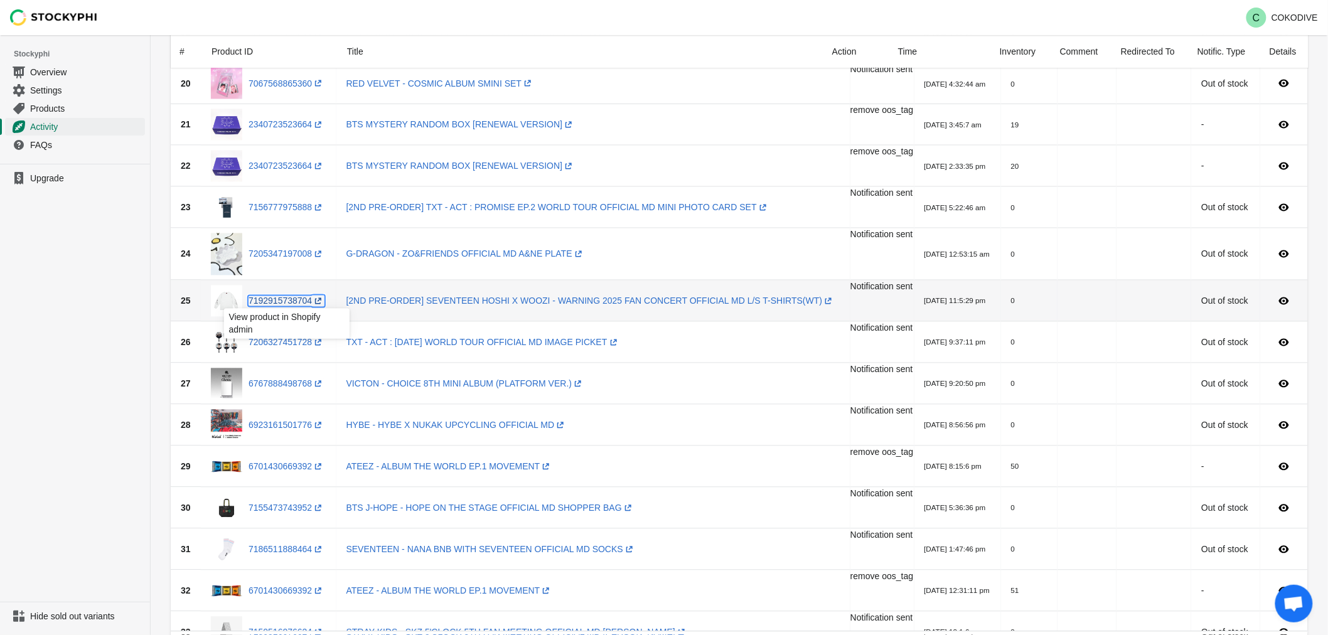
click at [272, 300] on link "7192915738704 (opens a new window)" at bounding box center [287, 301] width 76 height 10
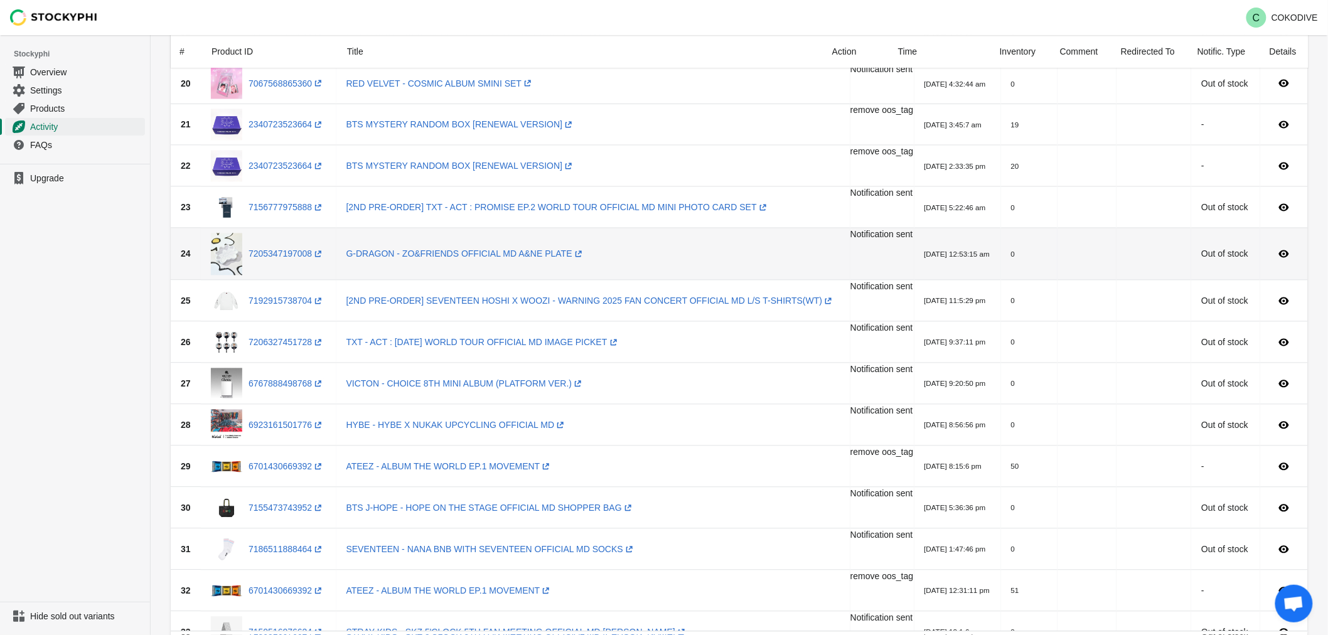
click at [284, 264] on div "7205347197008 (opens a new window)" at bounding box center [268, 254] width 115 height 42
click at [291, 256] on link "7205347197008 (opens a new window)" at bounding box center [287, 254] width 76 height 10
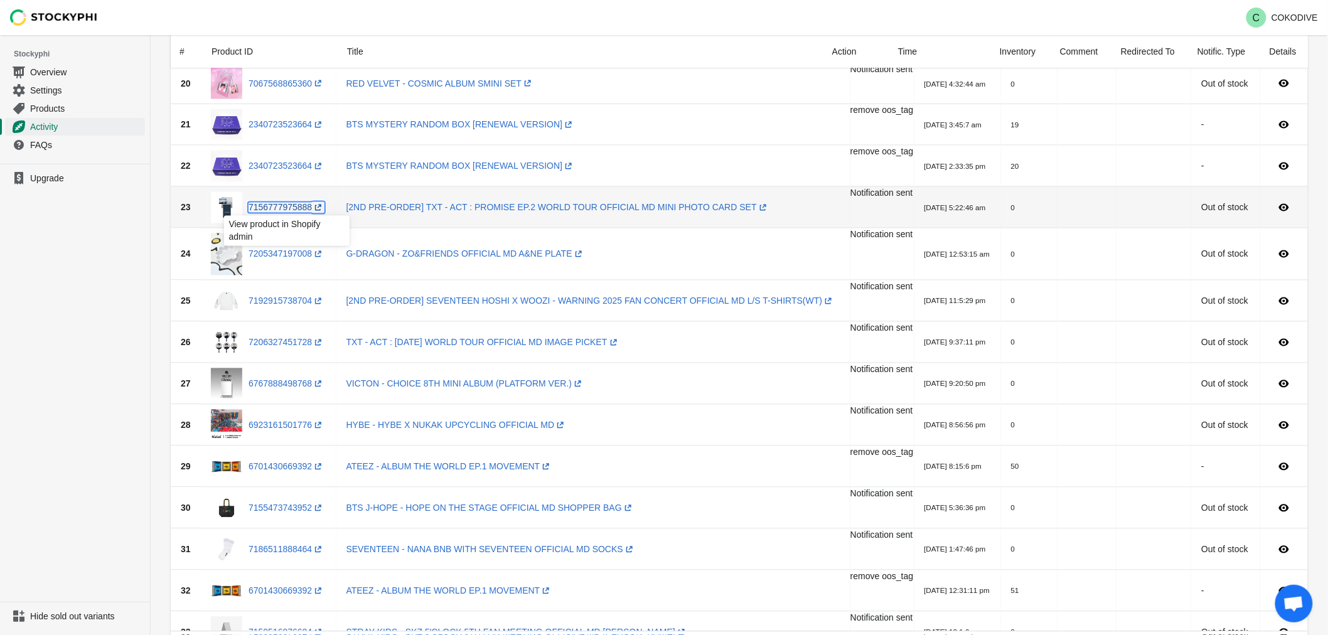
click at [273, 204] on link "7156777975888 (opens a new window)" at bounding box center [287, 208] width 76 height 10
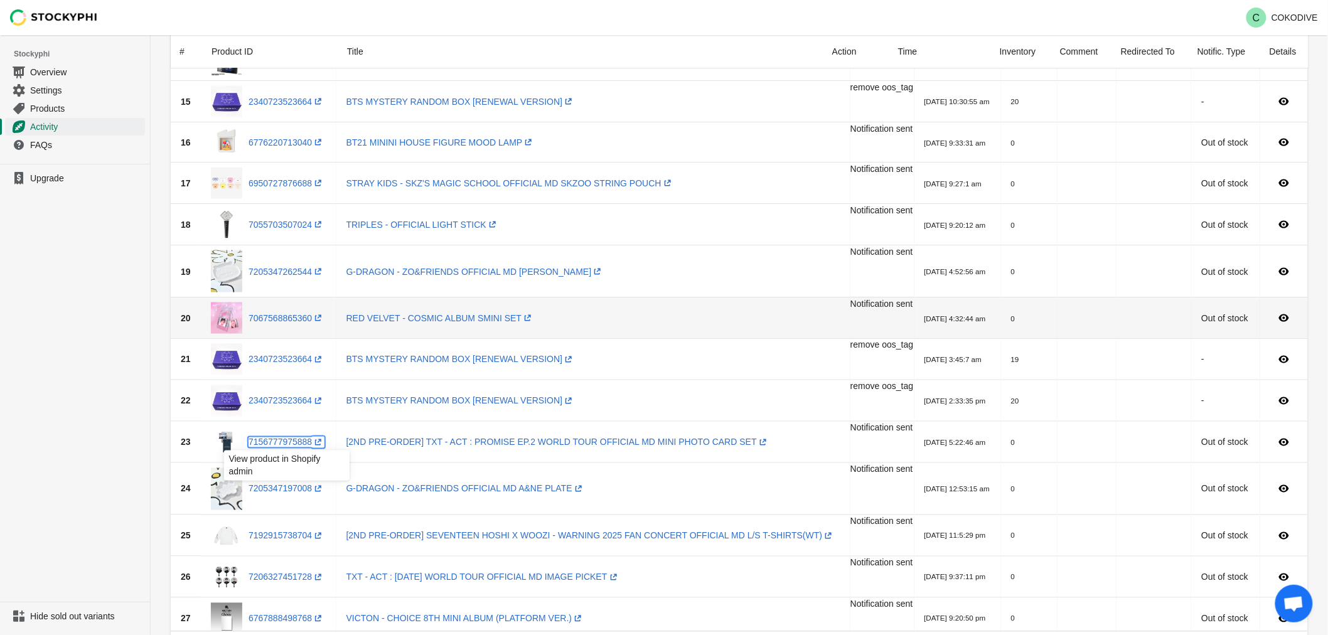
scroll to position [613, 0]
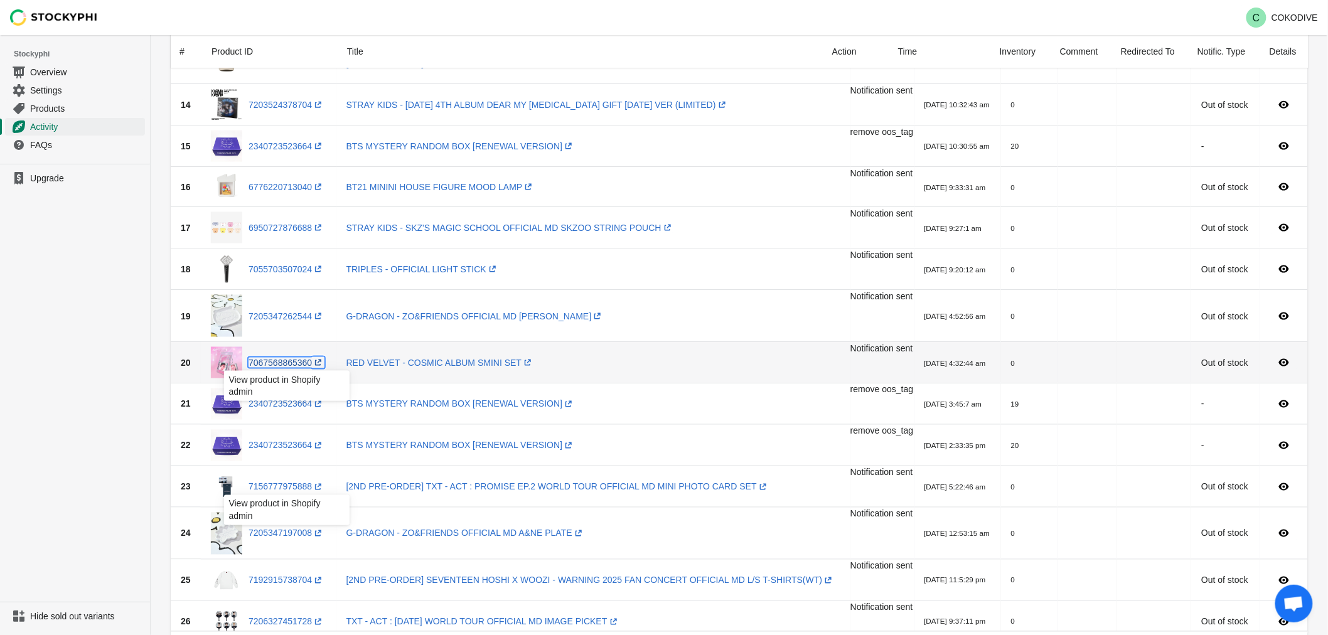
click at [300, 362] on link "7067568865360 (opens a new window)" at bounding box center [287, 363] width 76 height 10
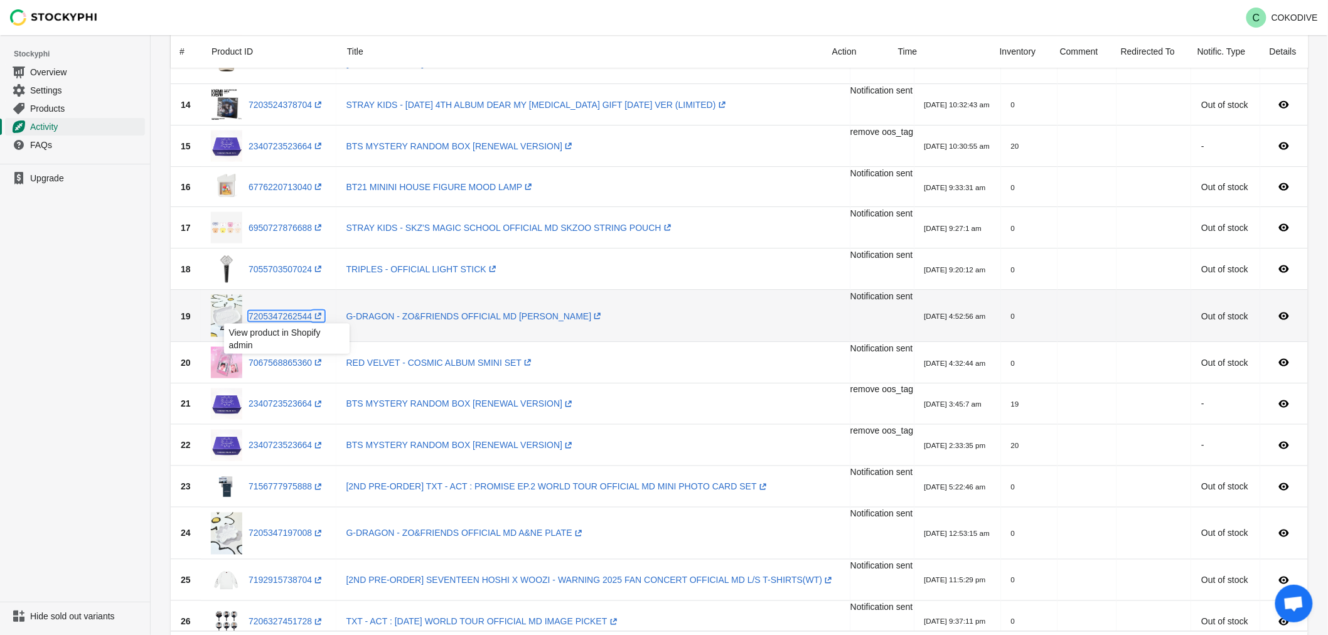
click at [297, 311] on link "7205347262544 (opens a new window)" at bounding box center [287, 316] width 76 height 10
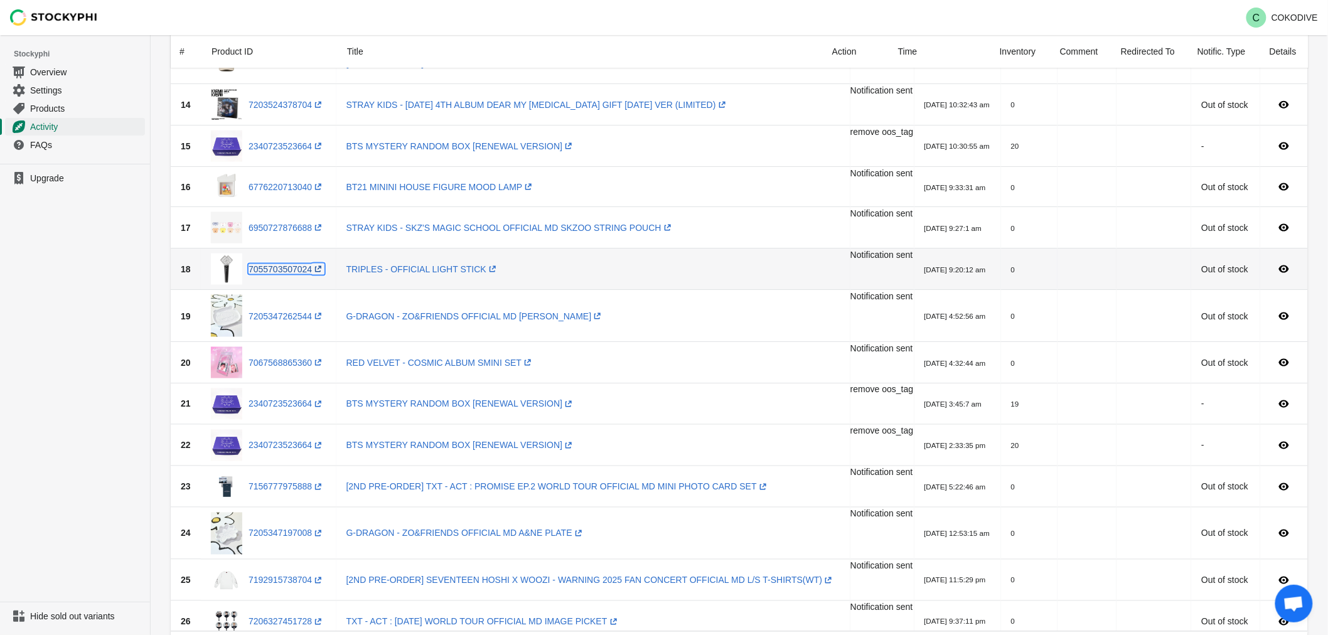
click at [290, 268] on link "7055703507024 (opens a new window)" at bounding box center [287, 269] width 76 height 10
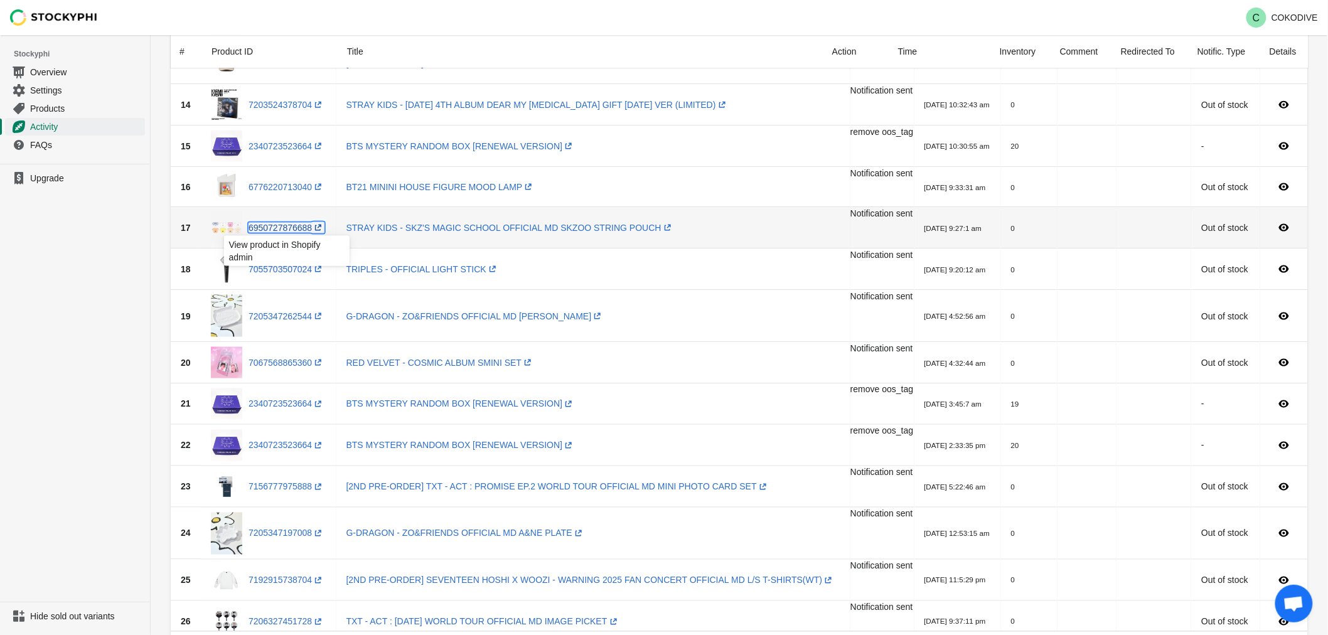
click at [287, 223] on link "6950727876688 (opens a new window)" at bounding box center [287, 228] width 76 height 10
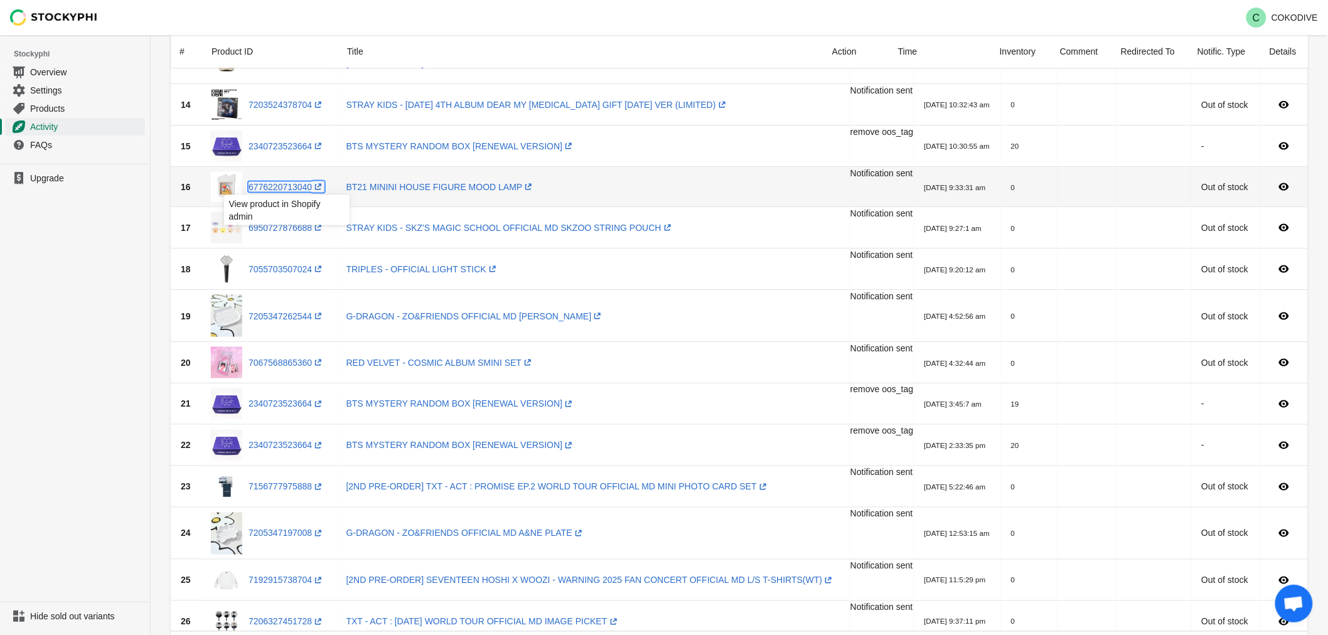
drag, startPoint x: 287, startPoint y: 187, endPoint x: 296, endPoint y: 192, distance: 10.1
click at [287, 187] on link "6776220713040 (opens a new window)" at bounding box center [287, 187] width 76 height 10
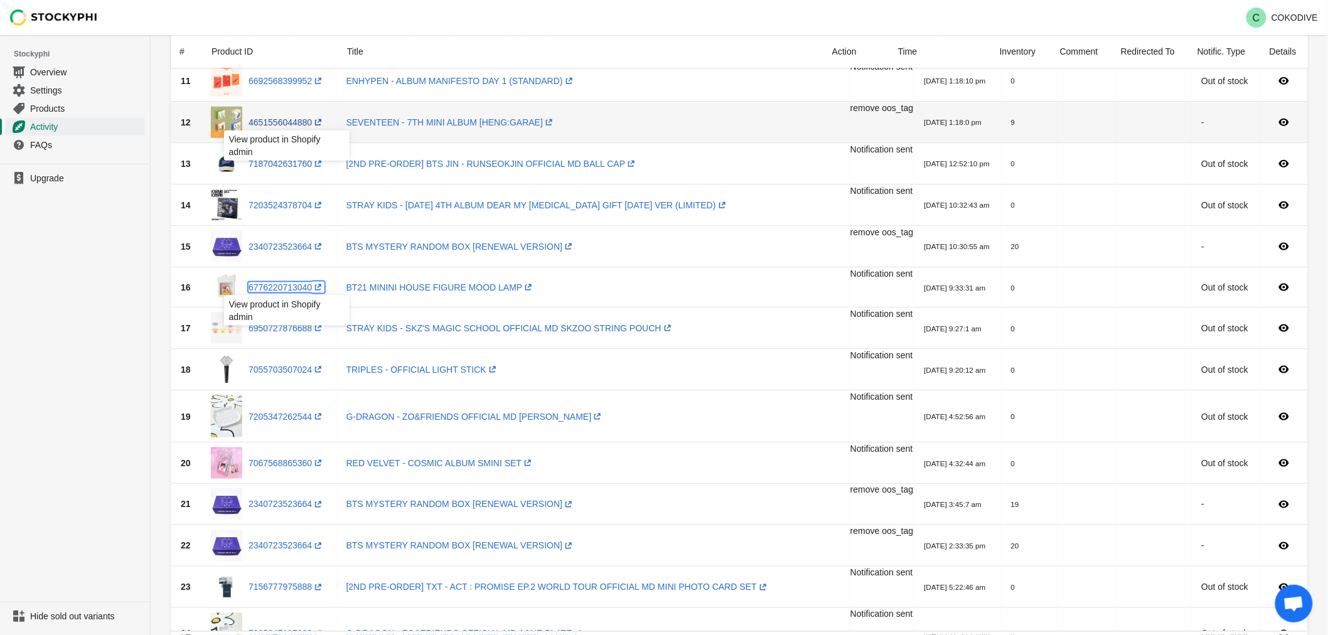
scroll to position [404, 0]
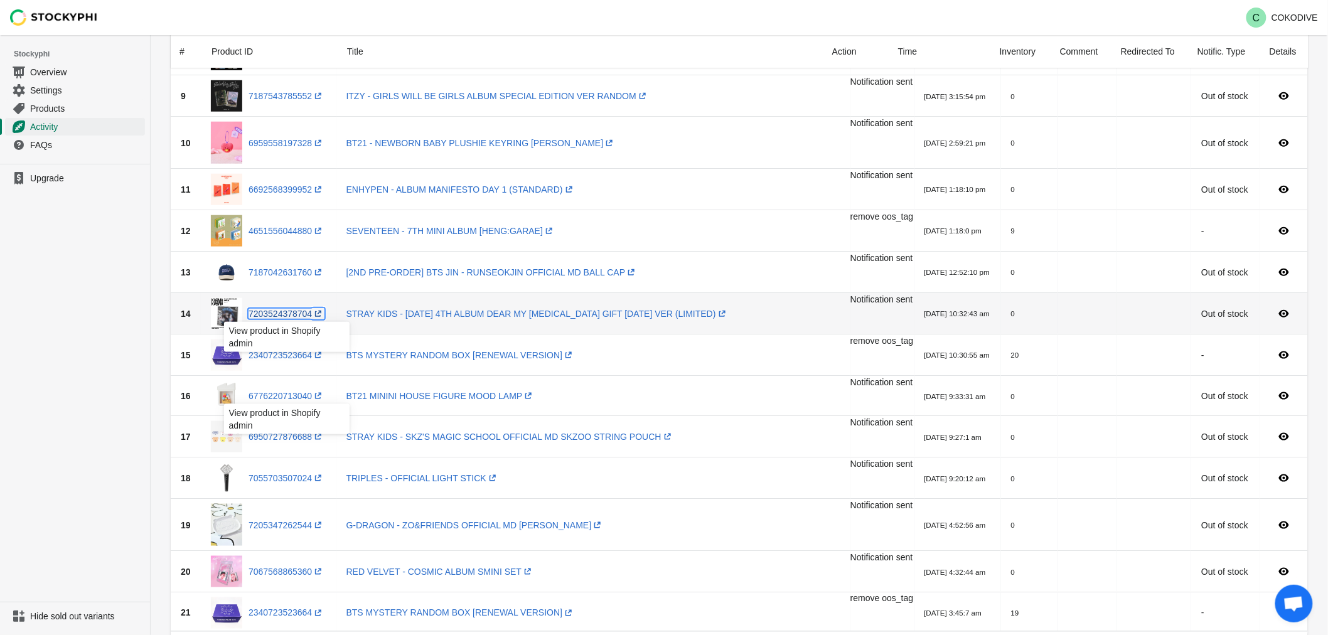
click at [294, 311] on link "7203524378704 (opens a new window)" at bounding box center [287, 314] width 76 height 10
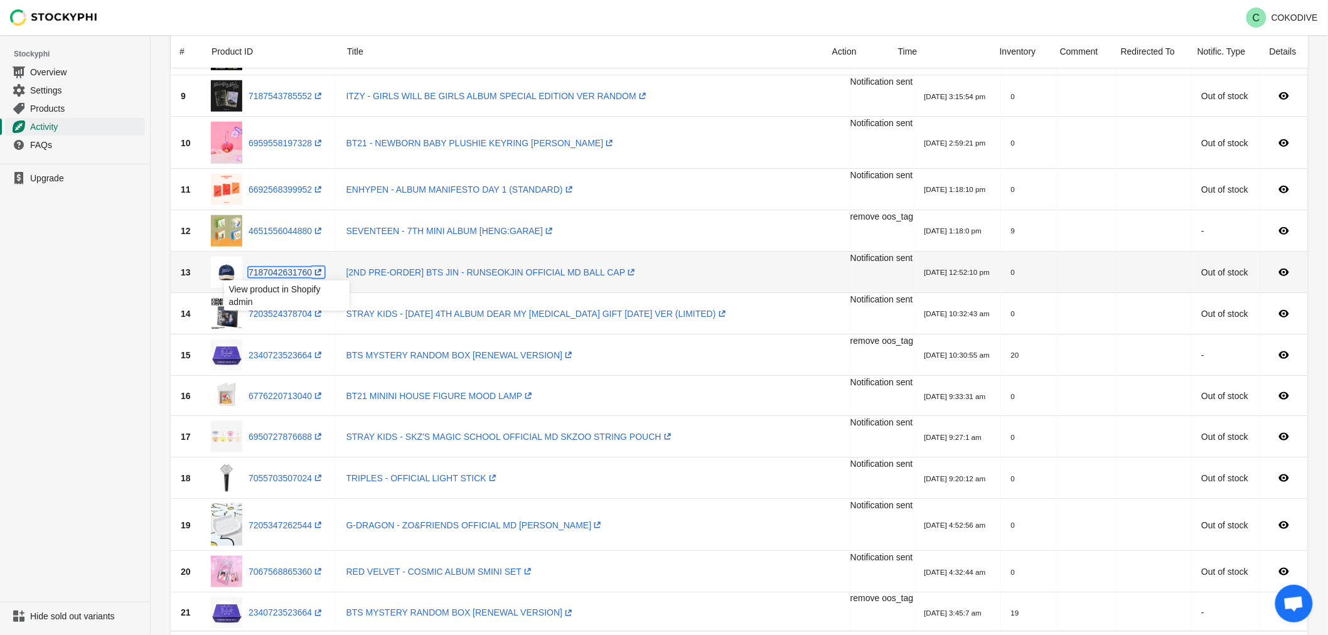
click at [287, 275] on link "7187042631760 (opens a new window)" at bounding box center [287, 272] width 76 height 10
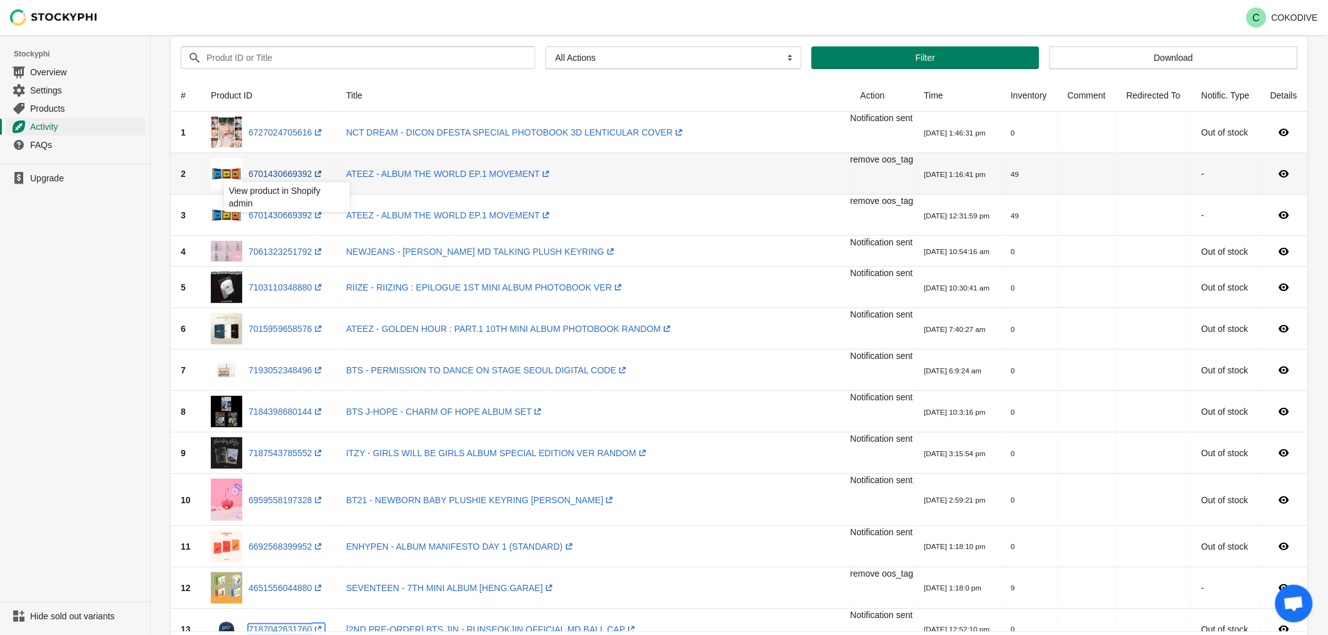
scroll to position [70, 0]
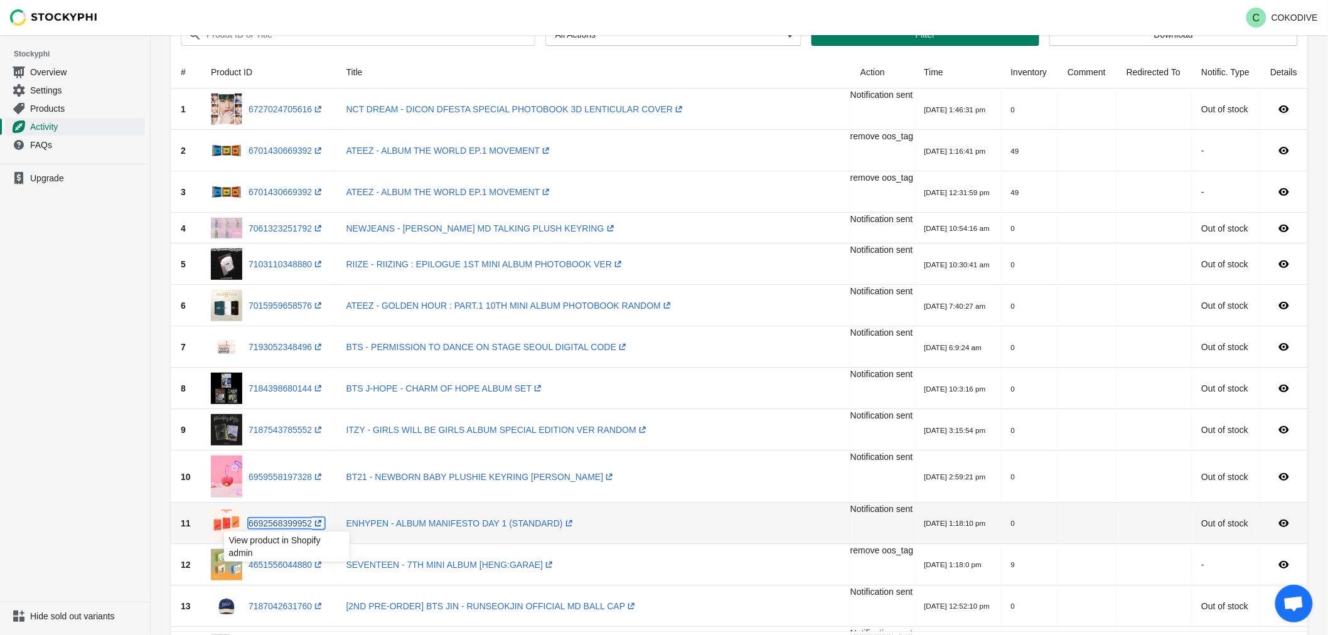
click at [276, 521] on link "6692568399952 (opens a new window)" at bounding box center [287, 523] width 76 height 10
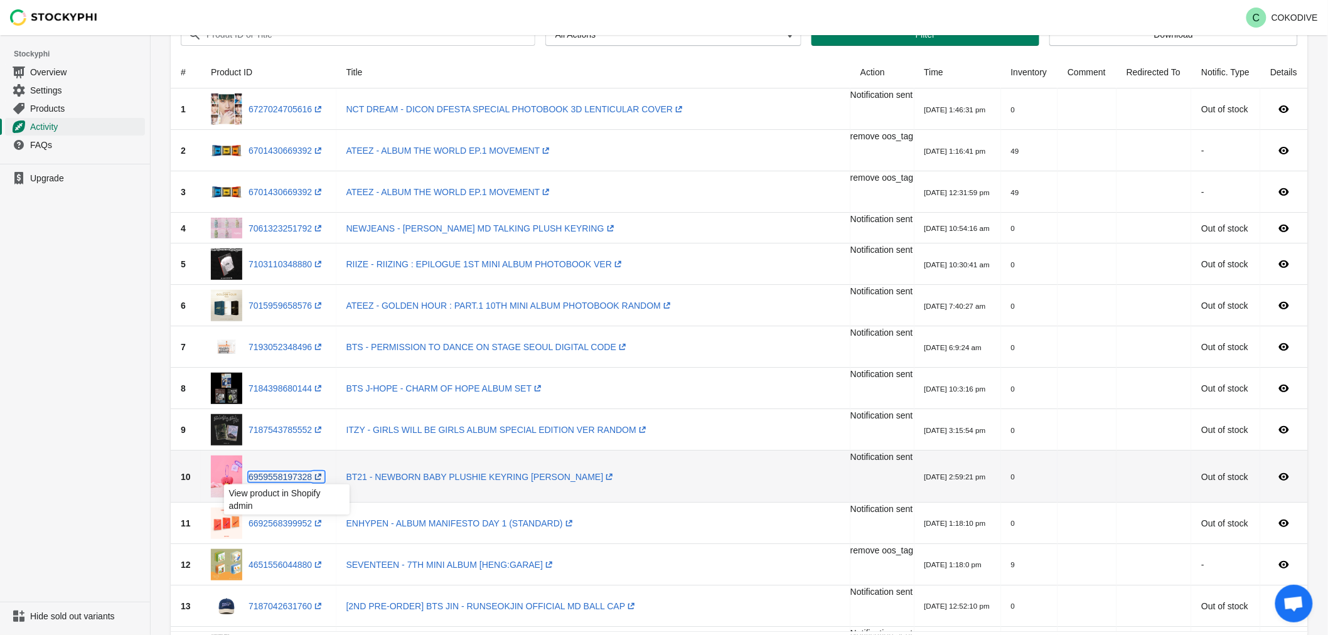
click at [277, 479] on link "6959558197328 (opens a new window)" at bounding box center [287, 477] width 76 height 10
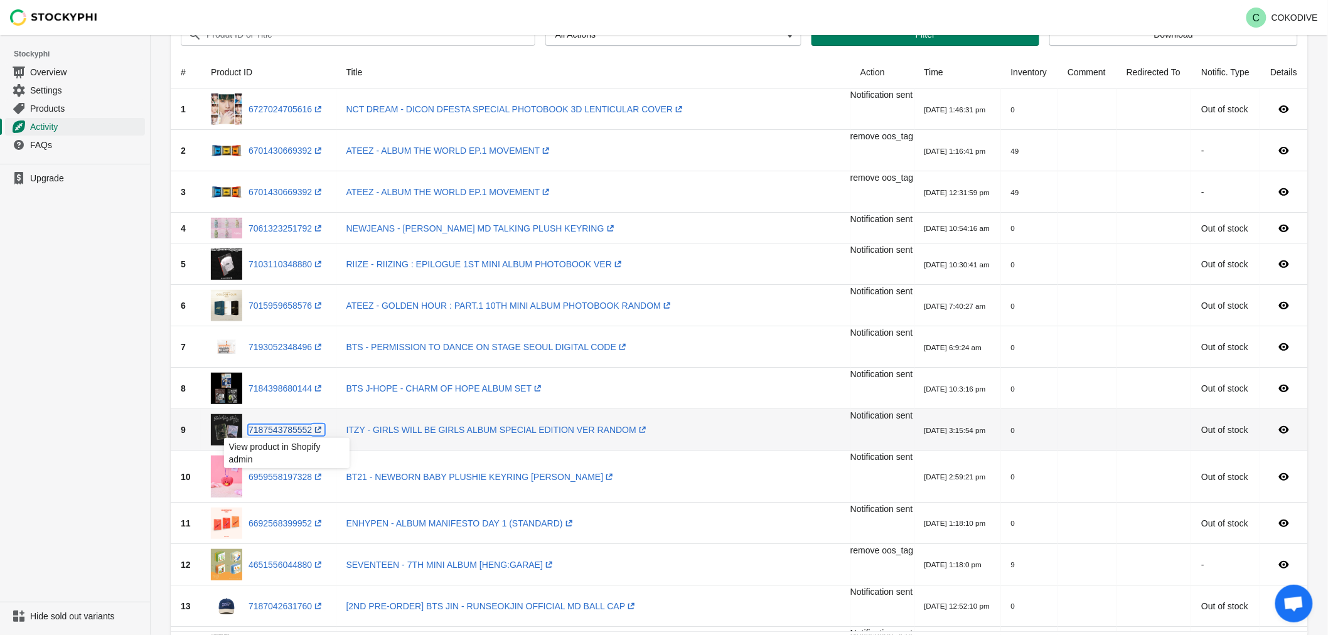
click at [290, 433] on link "7187543785552 (opens a new window)" at bounding box center [287, 430] width 76 height 10
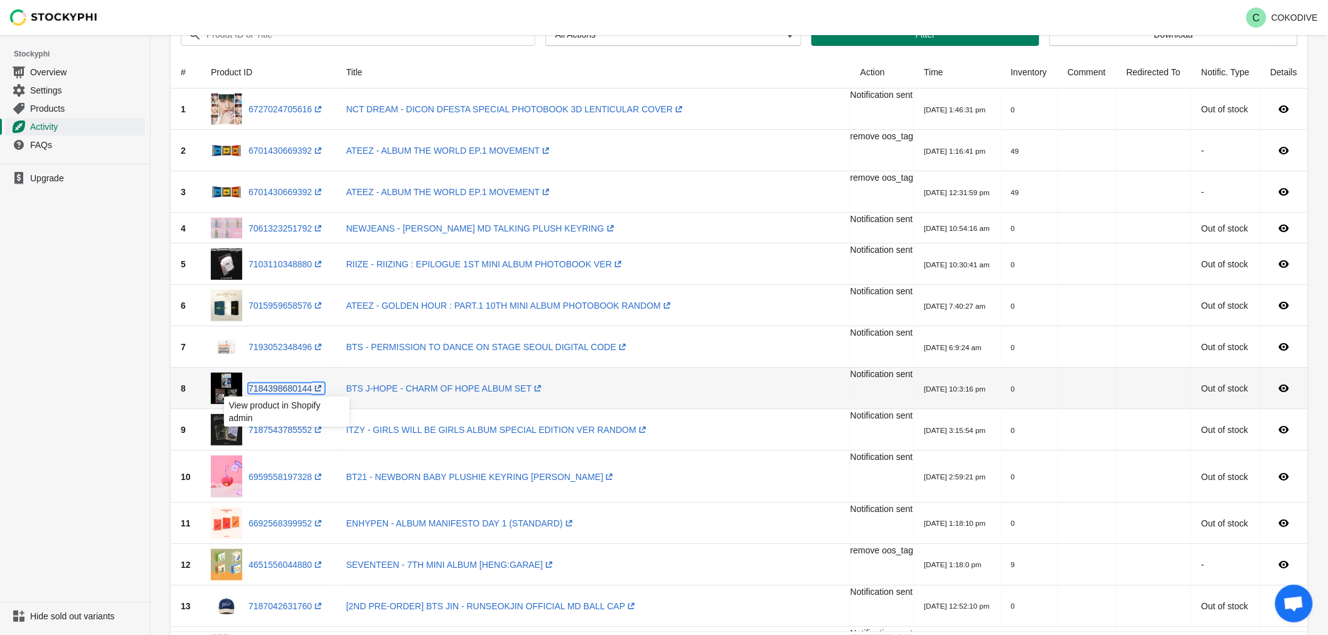
click at [290, 387] on link "7184398680144 (opens a new window)" at bounding box center [287, 389] width 76 height 10
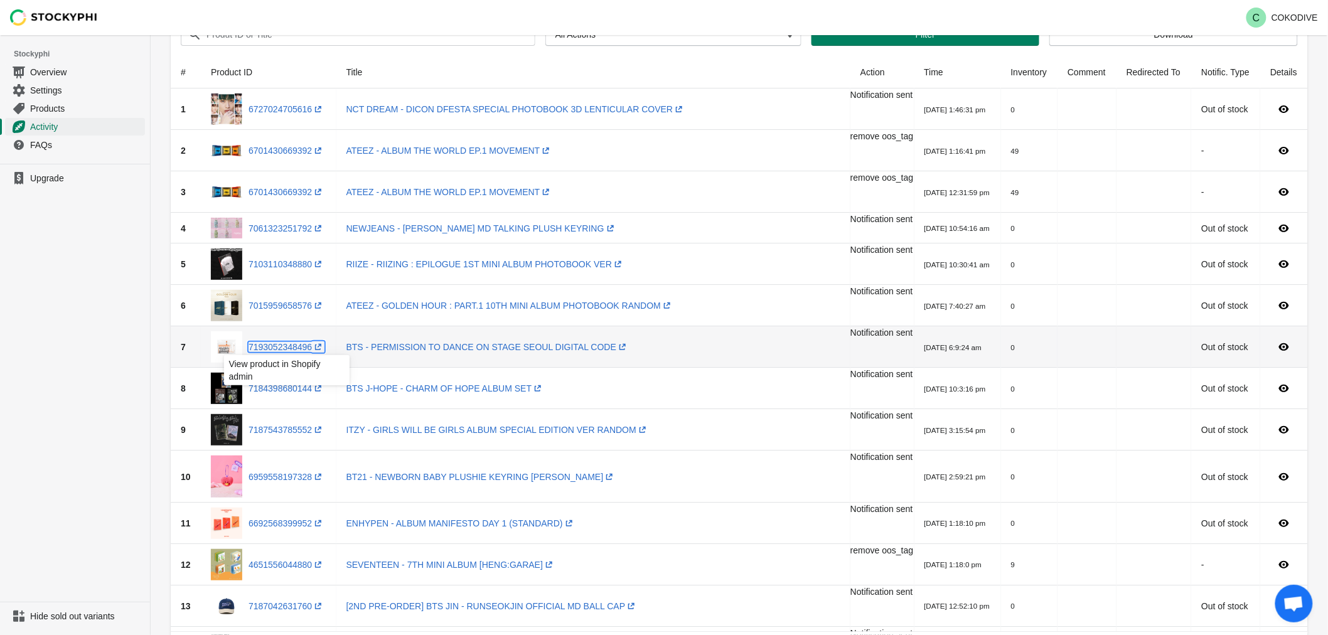
drag, startPoint x: 289, startPoint y: 349, endPoint x: 277, endPoint y: 283, distance: 67.0
click at [289, 349] on link "7193052348496 (opens a new window)" at bounding box center [287, 347] width 76 height 10
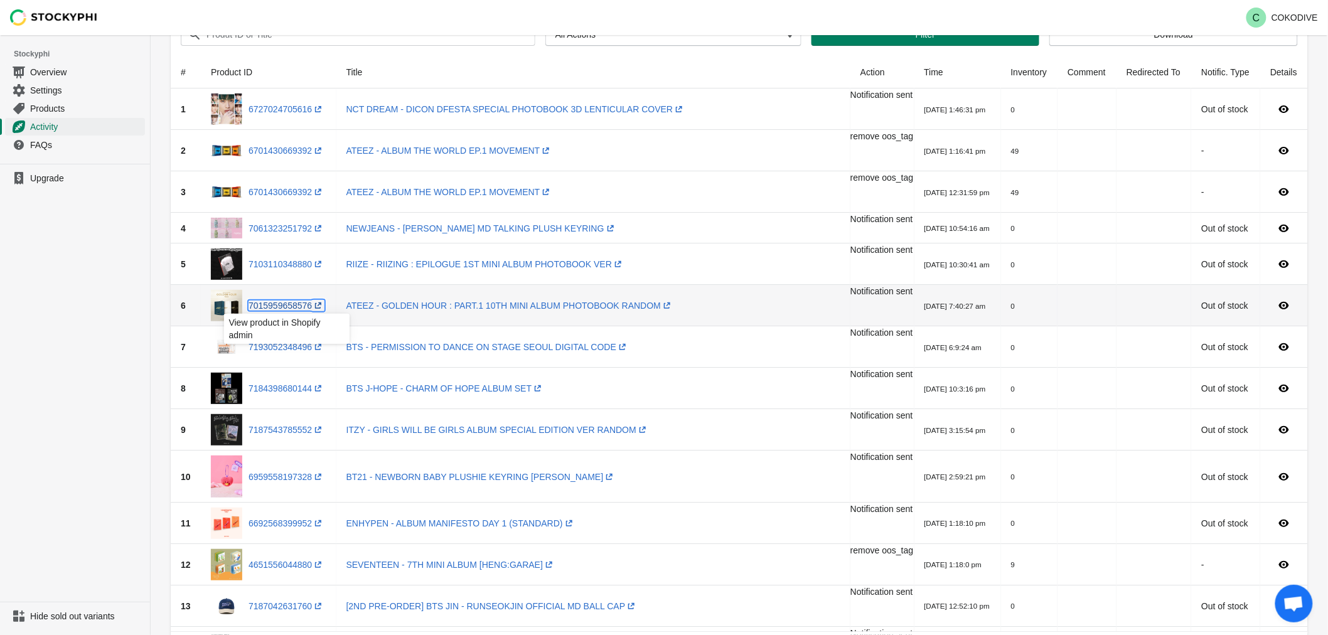
click at [276, 304] on link "7015959658576 (opens a new window)" at bounding box center [287, 306] width 76 height 10
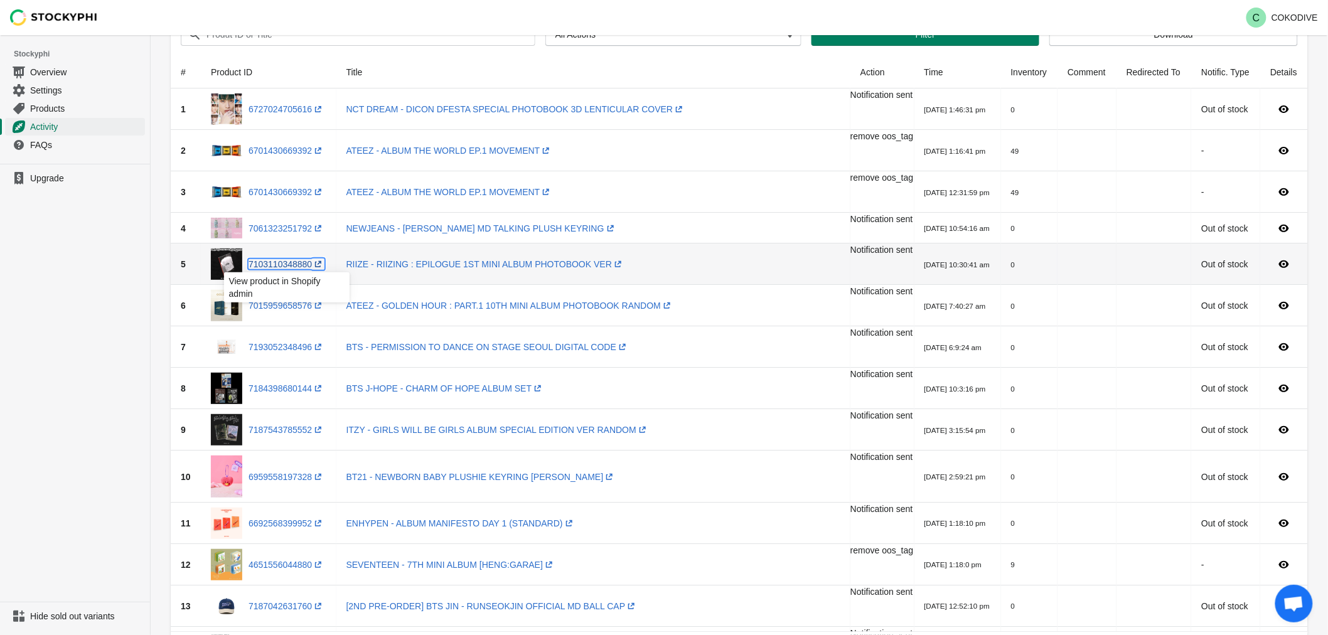
click at [293, 267] on link "7103110348880 (opens a new window)" at bounding box center [287, 264] width 76 height 10
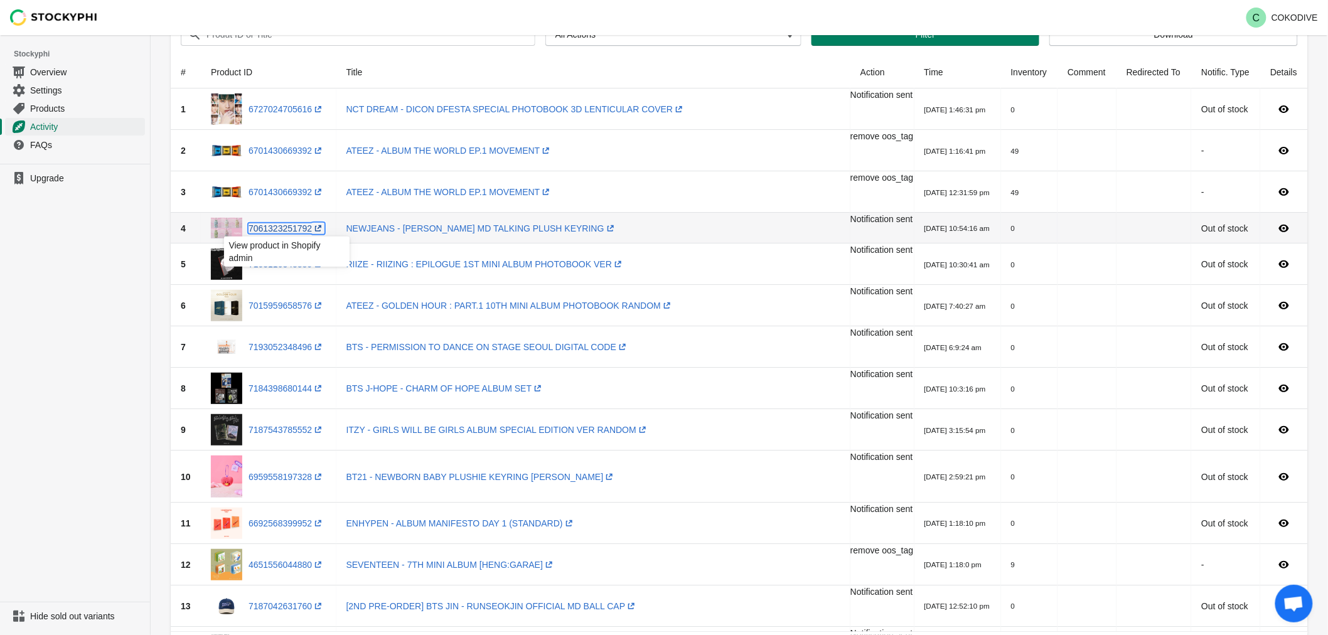
drag, startPoint x: 301, startPoint y: 230, endPoint x: 308, endPoint y: 233, distance: 7.6
click at [299, 230] on link "7061323251792 (opens a new window)" at bounding box center [287, 228] width 76 height 10
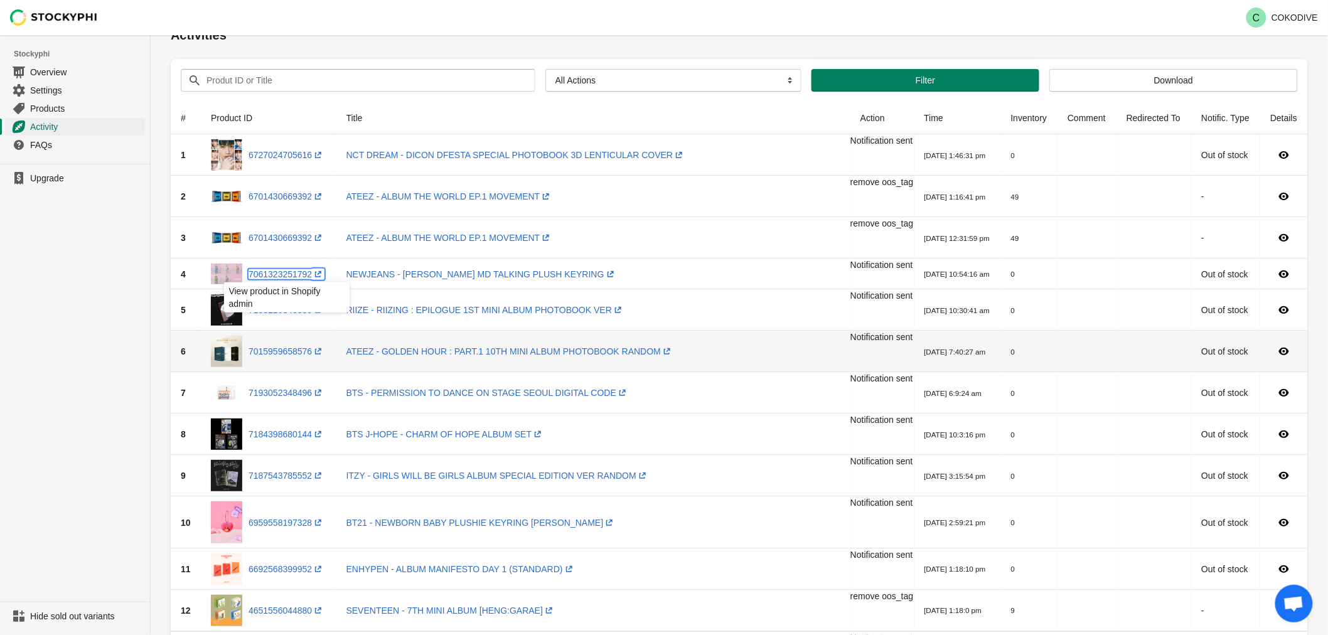
scroll to position [0, 0]
